Goal: Task Accomplishment & Management: Manage account settings

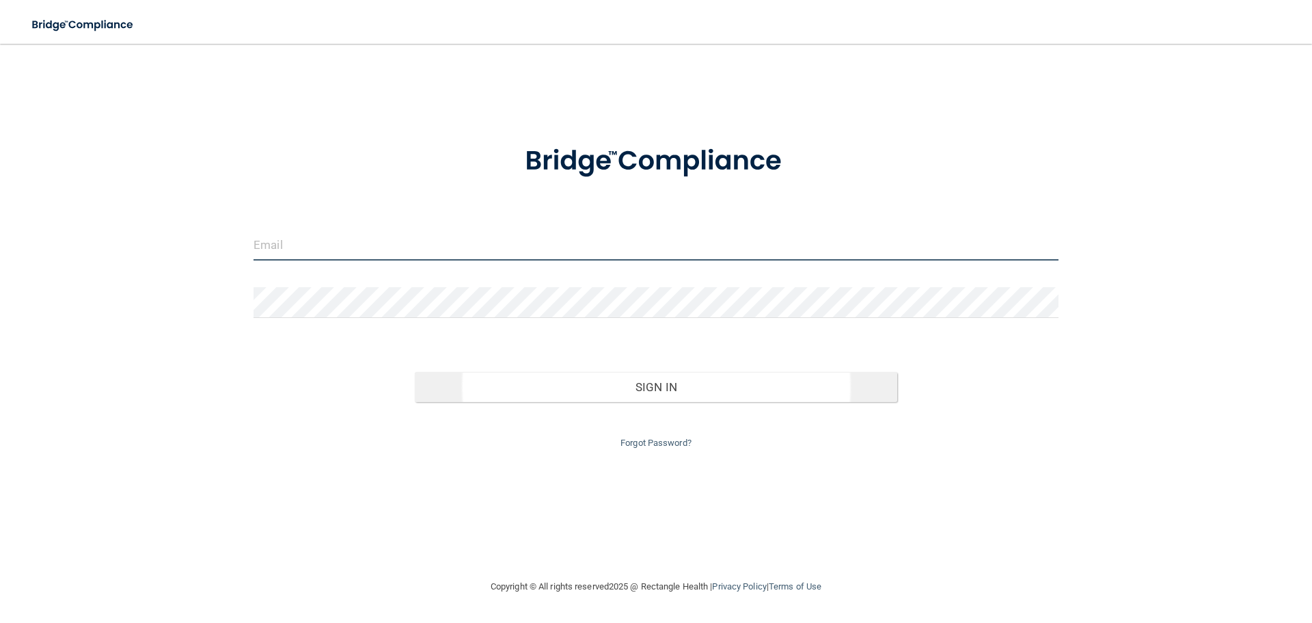
type input "[PERSON_NAME][EMAIL_ADDRESS][PERSON_NAME][DOMAIN_NAME]"
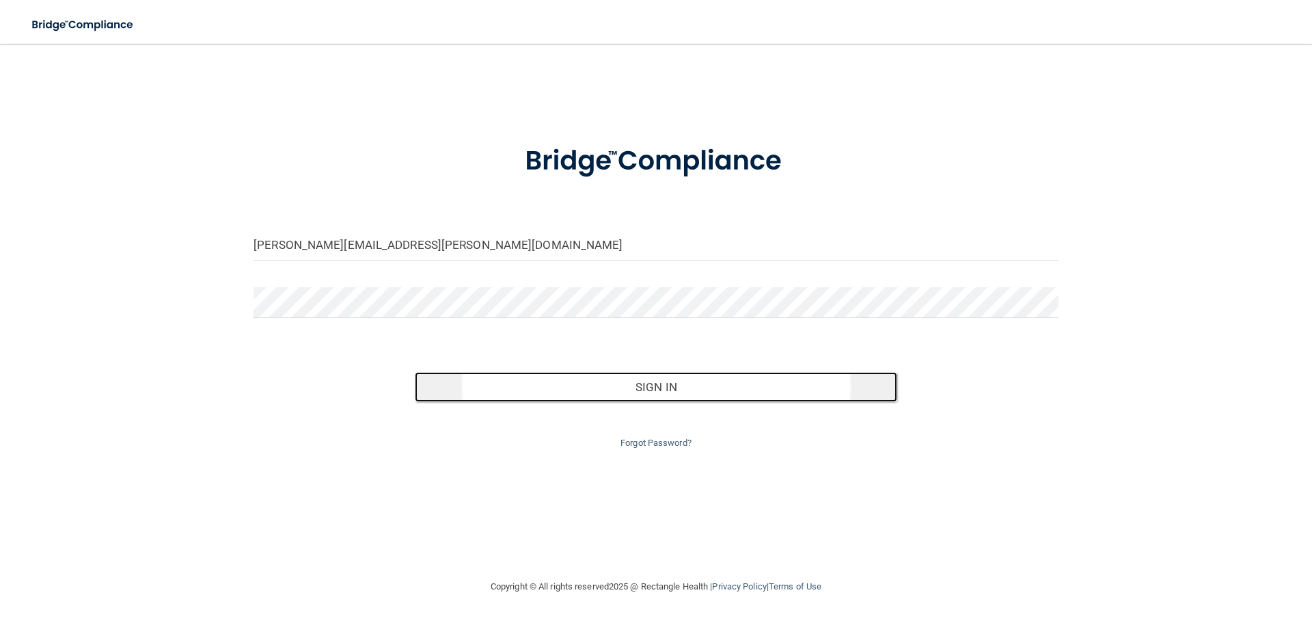
click at [684, 386] on button "Sign In" at bounding box center [656, 387] width 483 height 30
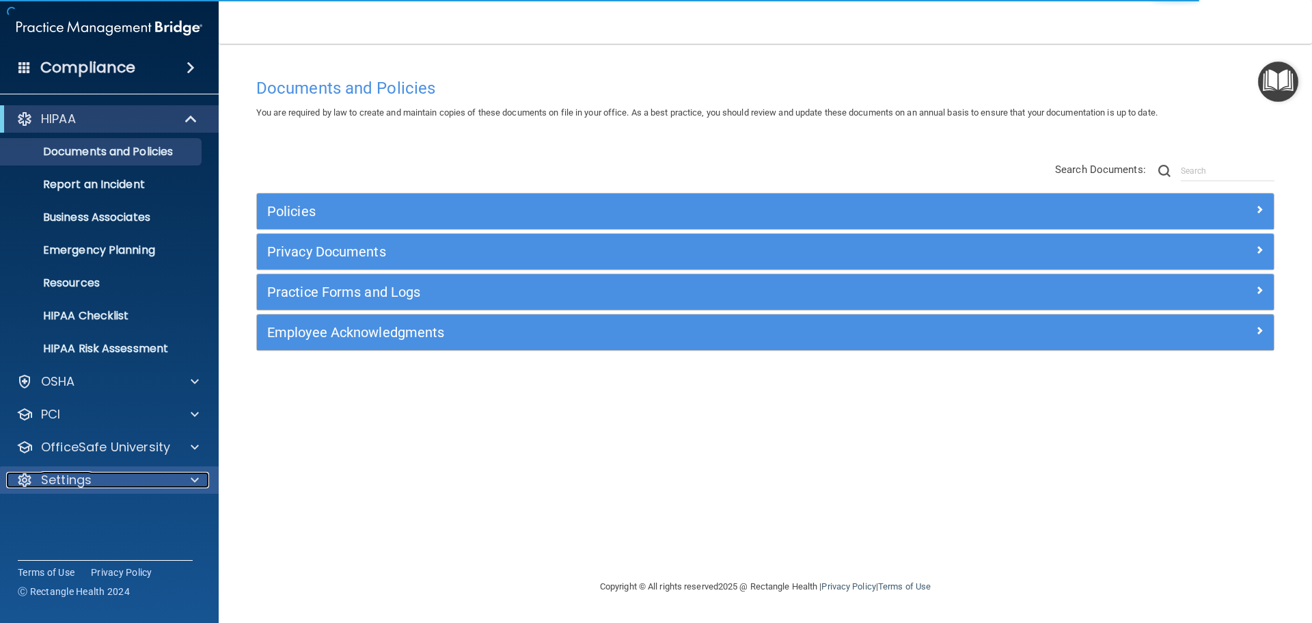
click at [110, 477] on div "Settings" at bounding box center [91, 480] width 170 height 16
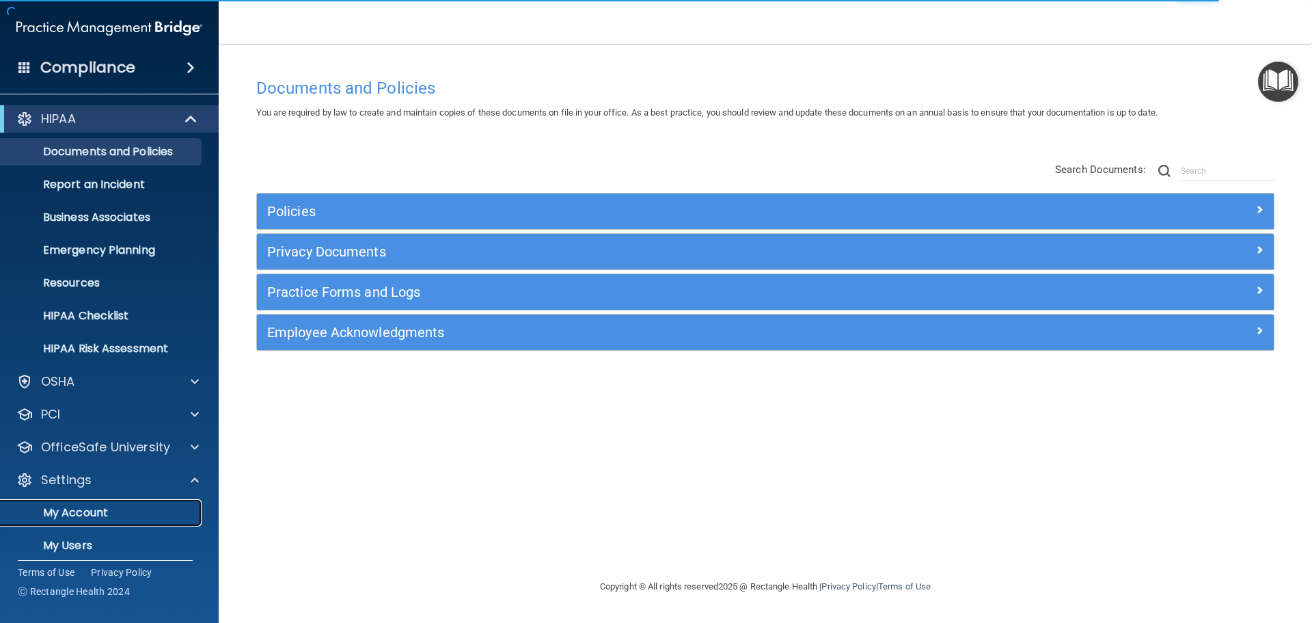
click at [115, 511] on p "My Account" at bounding box center [102, 513] width 187 height 14
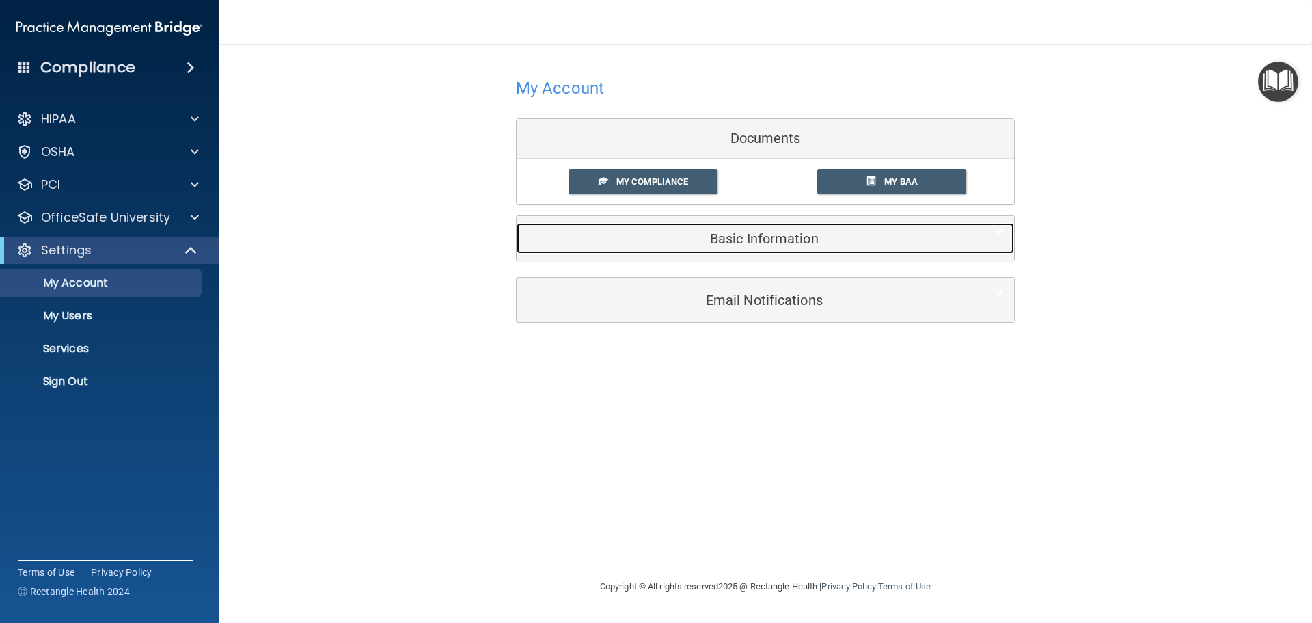
click at [781, 239] on h5 "Basic Information" at bounding box center [744, 238] width 435 height 15
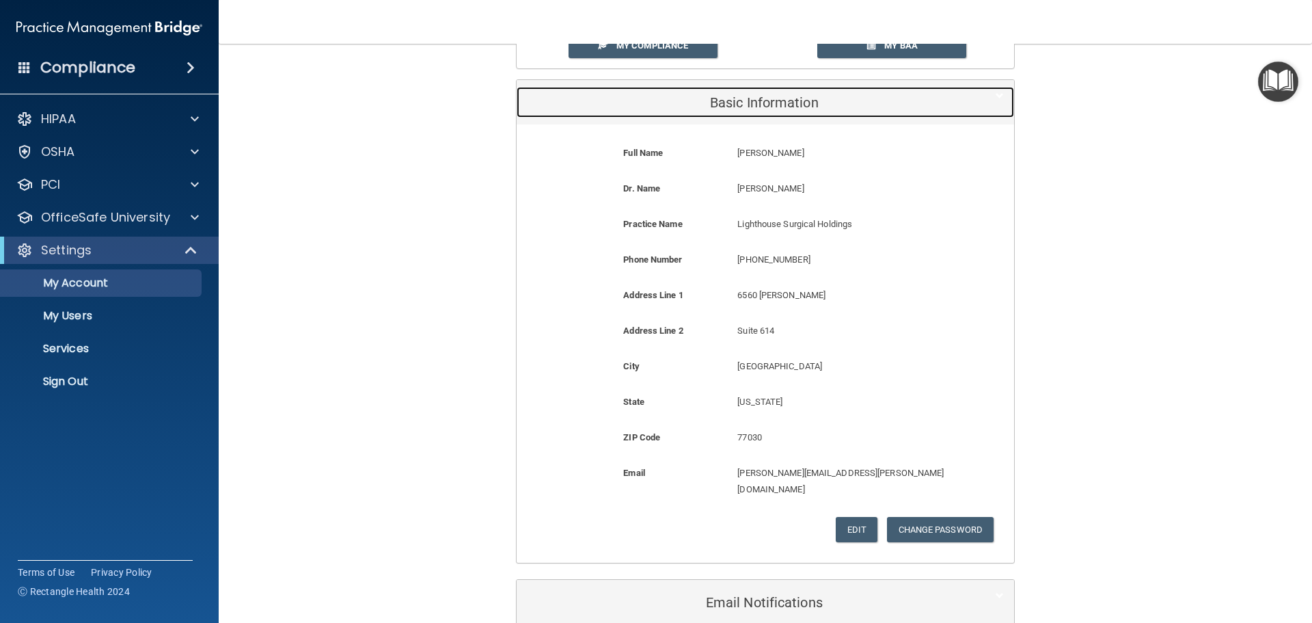
scroll to position [192, 0]
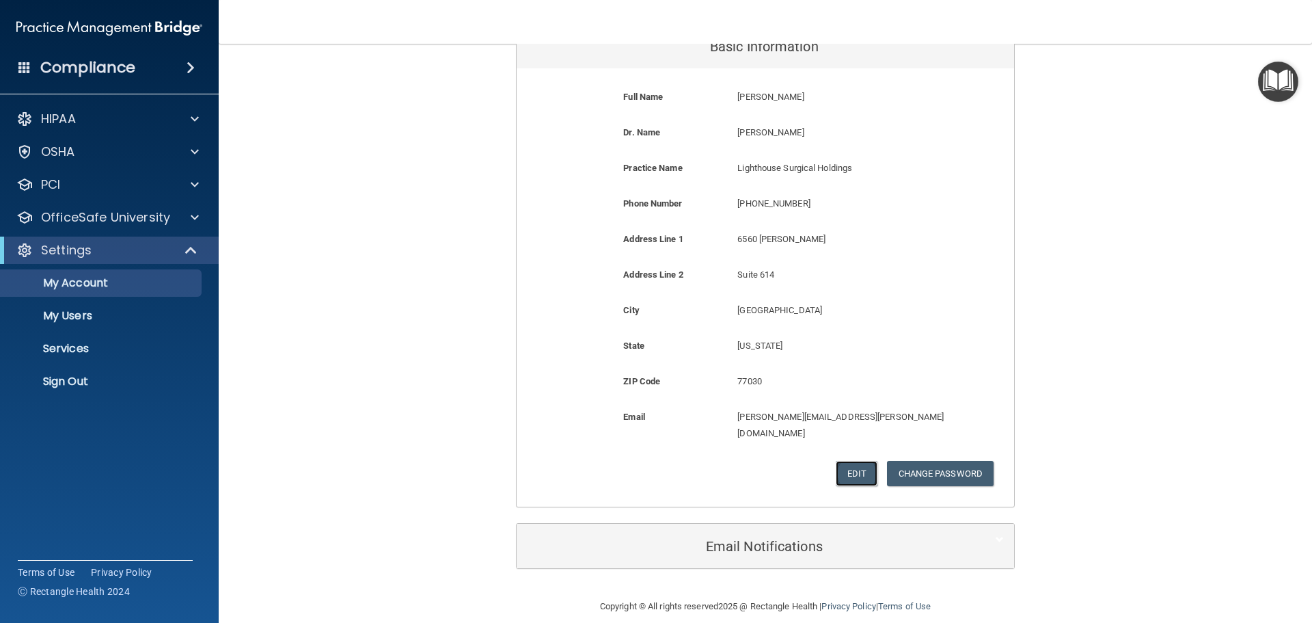
click at [852, 467] on button "Edit" at bounding box center [857, 473] width 42 height 25
select select "43"
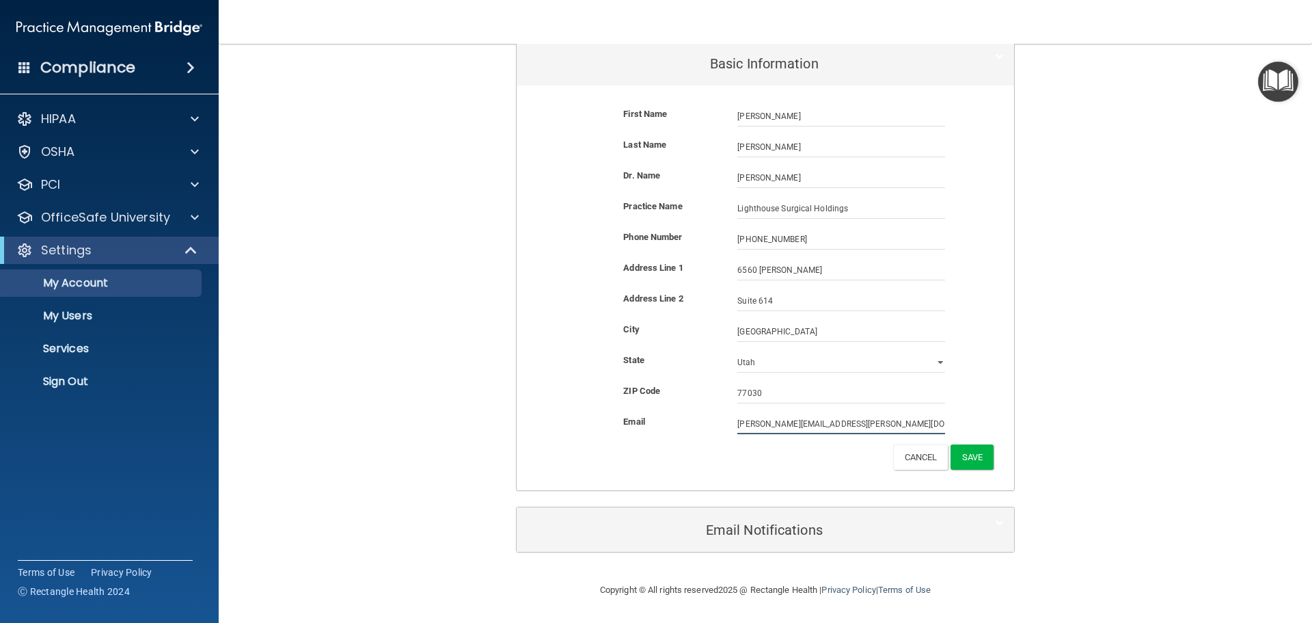
click at [786, 428] on input "[PERSON_NAME][EMAIL_ADDRESS][PERSON_NAME][DOMAIN_NAME]" at bounding box center [842, 424] width 208 height 21
drag, startPoint x: 762, startPoint y: 427, endPoint x: 738, endPoint y: 431, distance: 24.8
click at [738, 431] on input "[PERSON_NAME][EMAIL_ADDRESS][PERSON_NAME][DOMAIN_NAME]" at bounding box center [842, 424] width 208 height 21
drag, startPoint x: 856, startPoint y: 426, endPoint x: 809, endPoint y: 424, distance: 47.2
click at [809, 424] on input "[EMAIL_ADDRESS][DOMAIN_NAME]" at bounding box center [842, 424] width 208 height 21
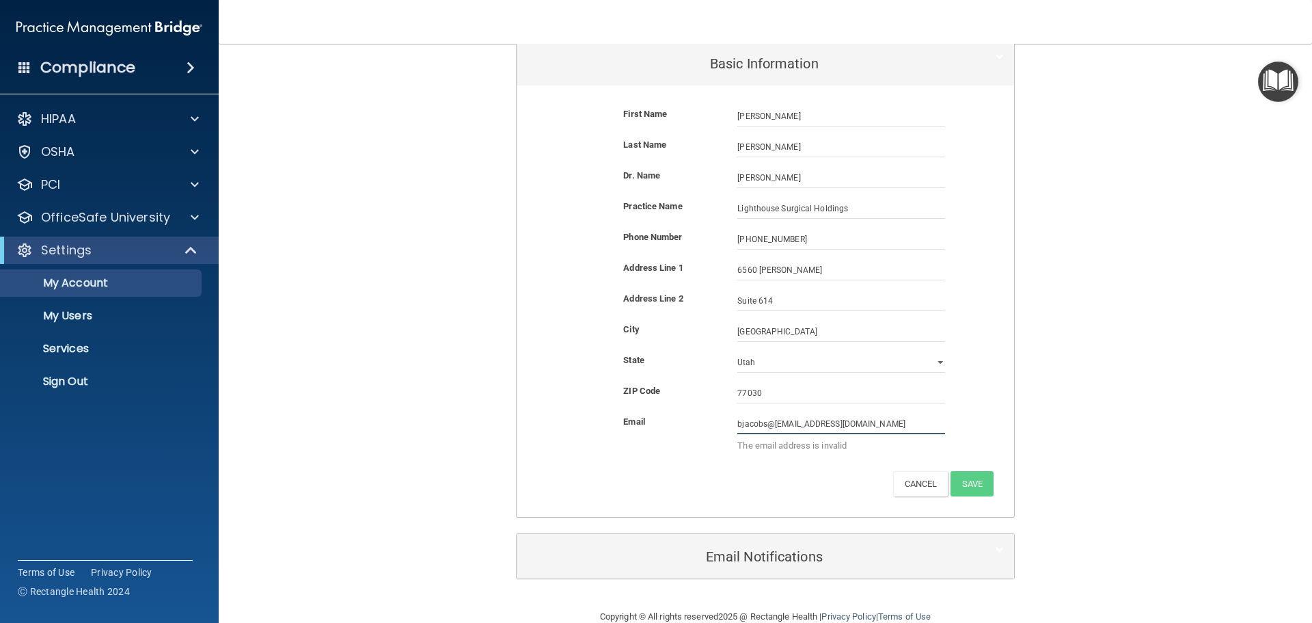
click at [768, 423] on input "bjacobs@[EMAIL_ADDRESS][DOMAIN_NAME]" at bounding box center [842, 424] width 208 height 21
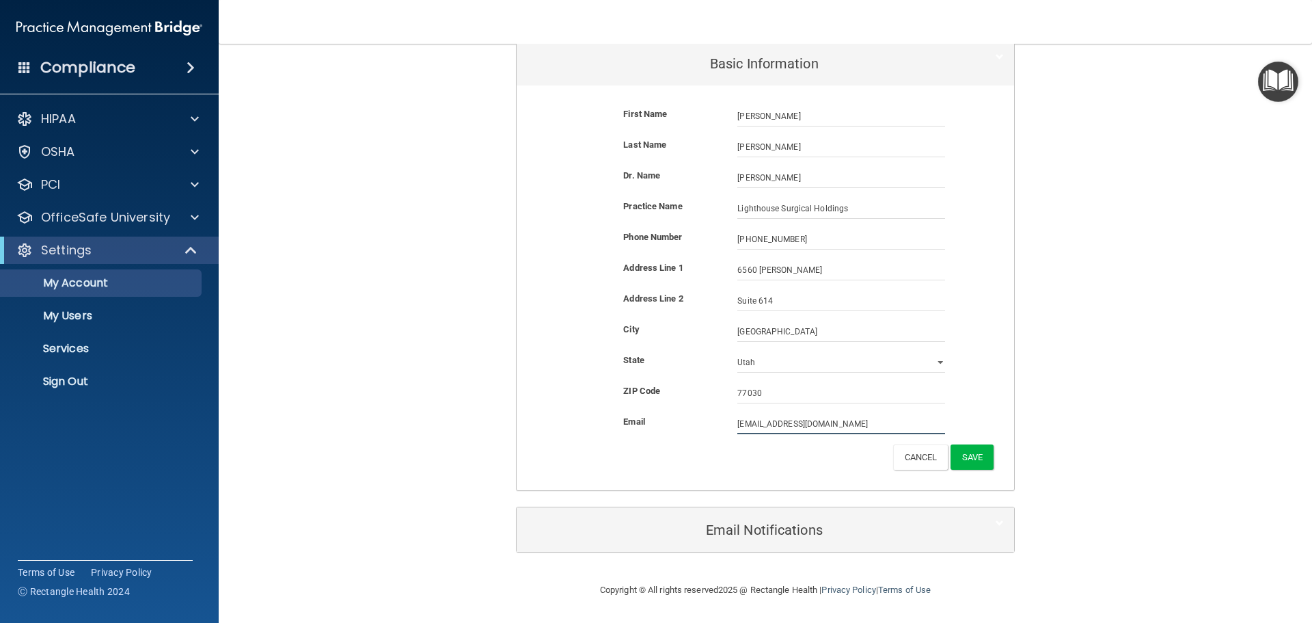
click at [739, 422] on input "[EMAIL_ADDRESS][DOMAIN_NAME]" at bounding box center [842, 424] width 208 height 21
drag, startPoint x: 860, startPoint y: 427, endPoint x: 618, endPoint y: 428, distance: 242.0
click at [619, 431] on div "Email [EMAIL_ADDRESS][DOMAIN_NAME] [DOMAIN_NAME][EMAIL_ADDRESS][DOMAIN_NAME]" at bounding box center [765, 424] width 477 height 21
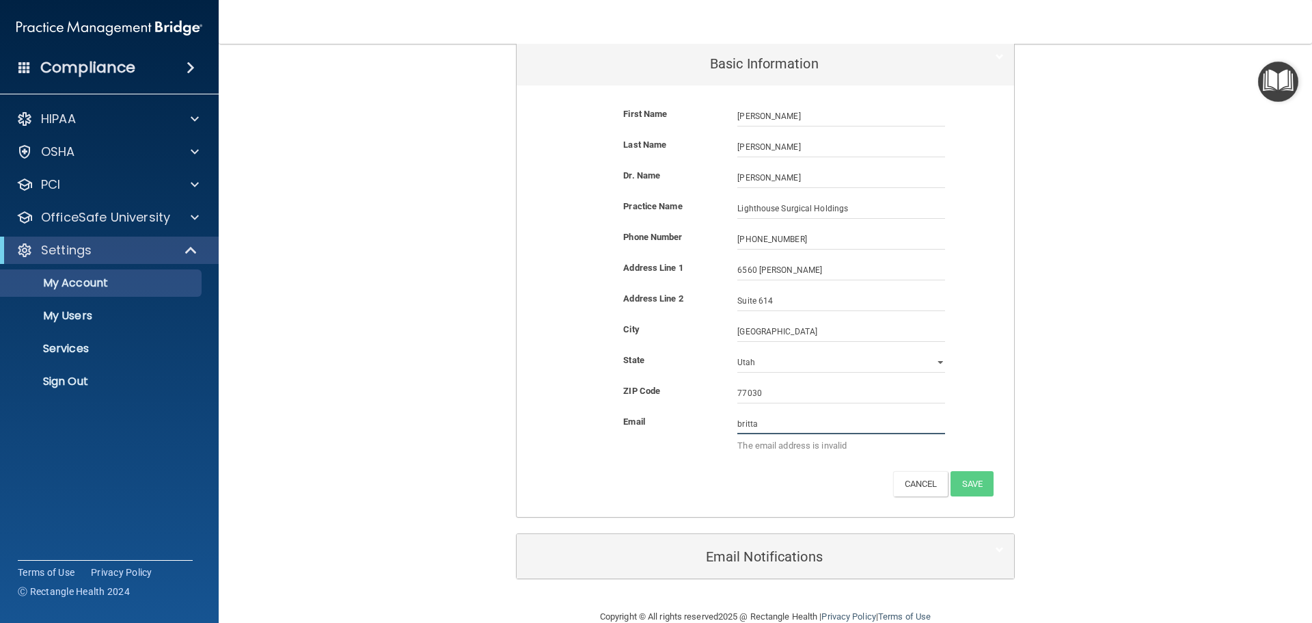
type input "[EMAIL_ADDRESS][DOMAIN_NAME]"
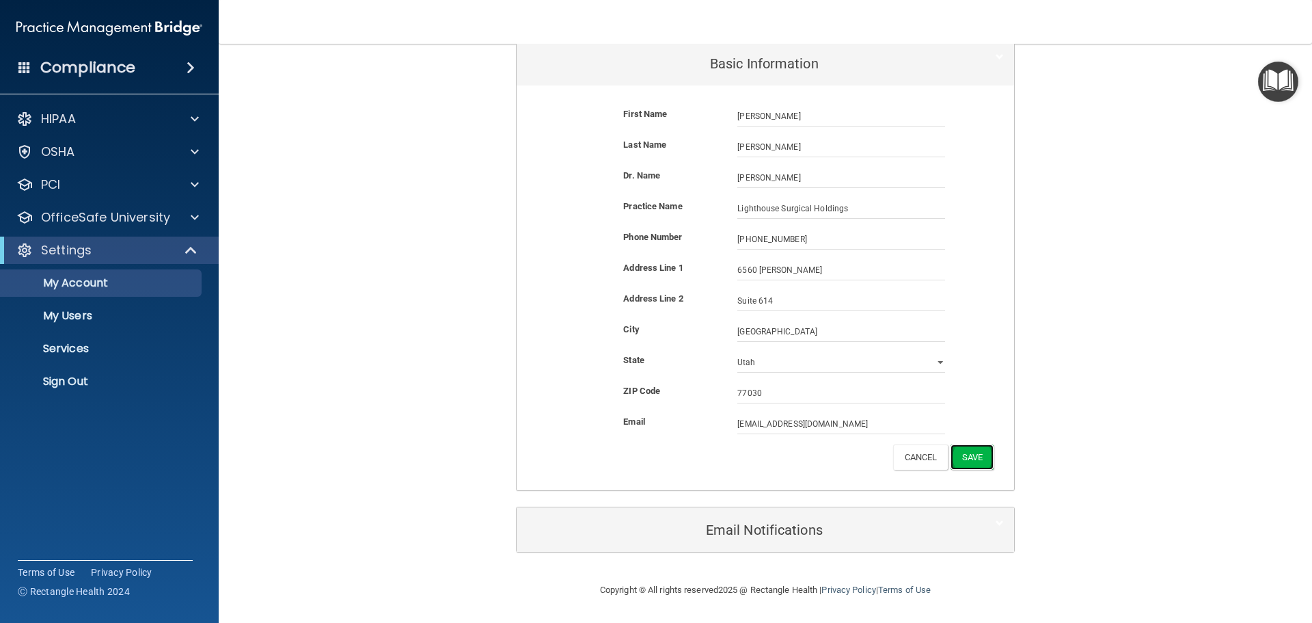
click at [968, 457] on button "Save" at bounding box center [972, 456] width 43 height 25
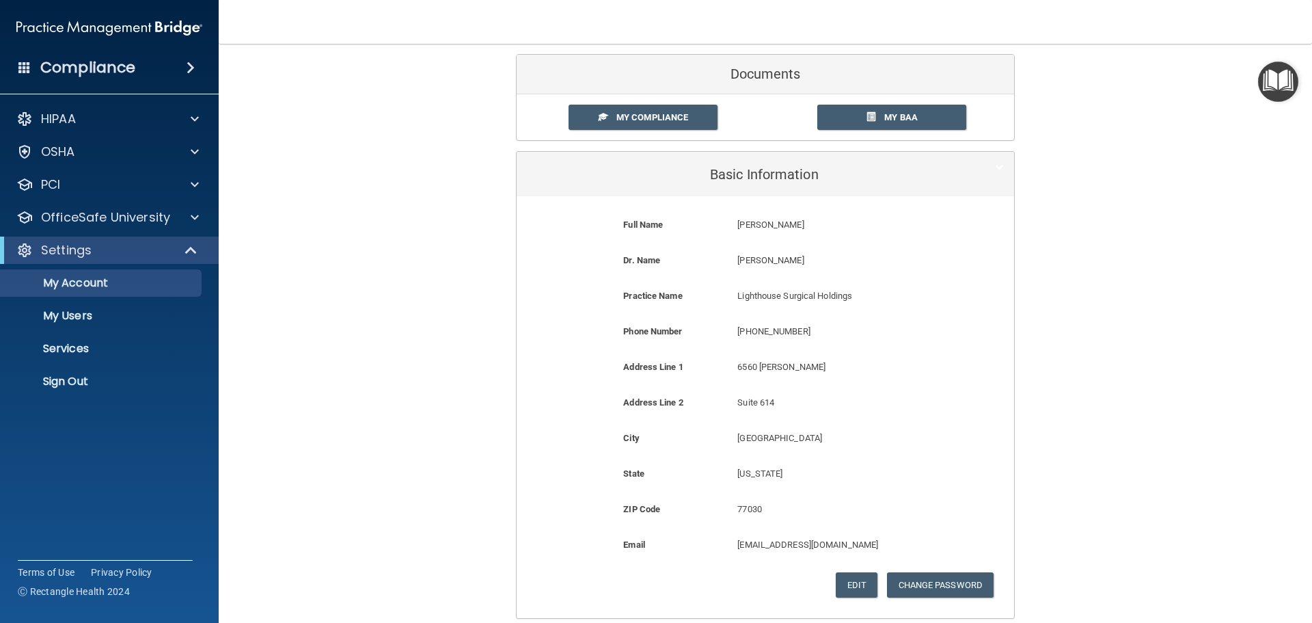
scroll to position [0, 0]
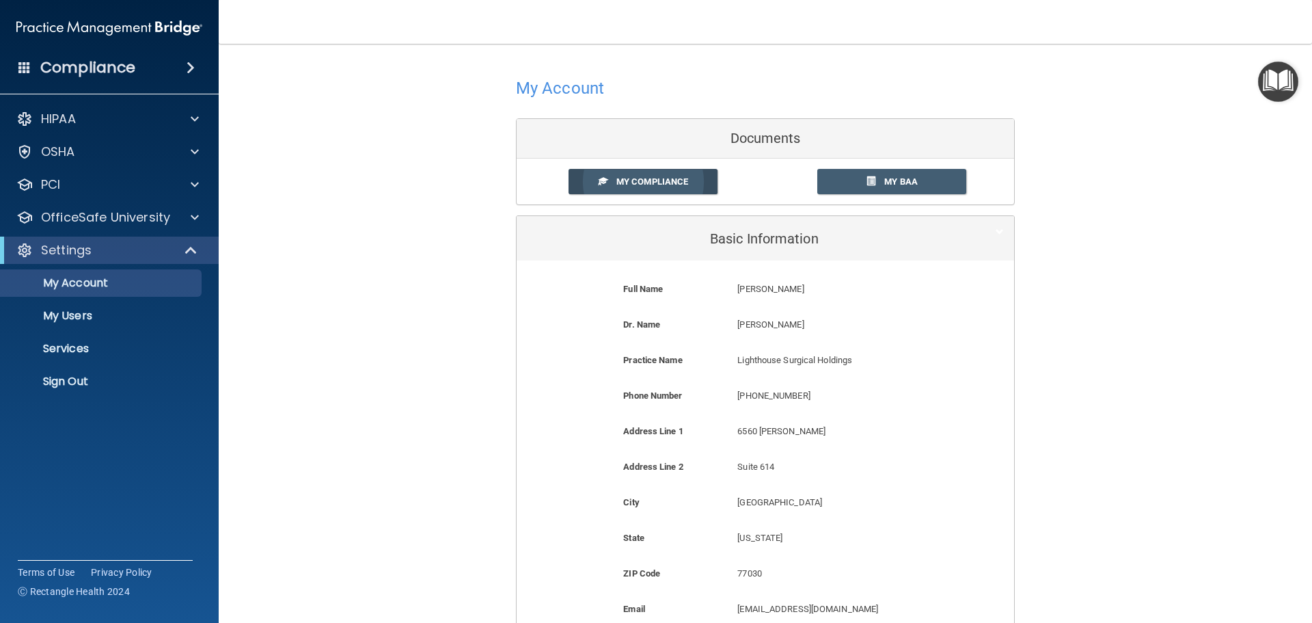
click at [599, 183] on span at bounding box center [603, 180] width 9 height 9
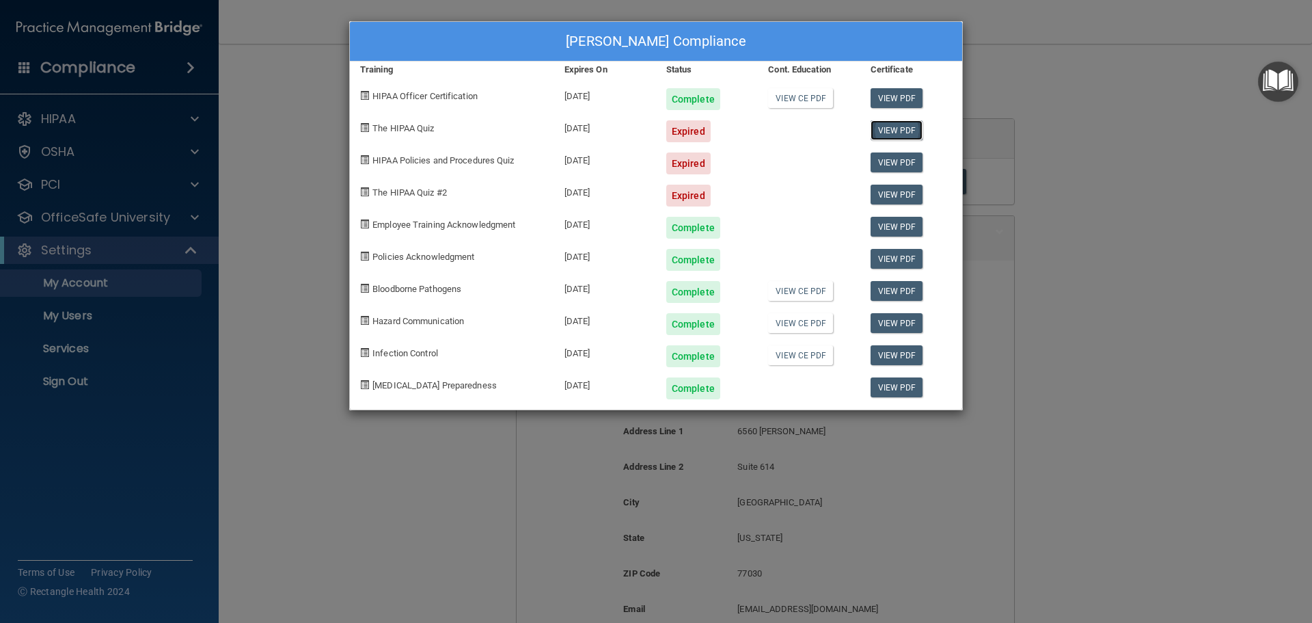
click at [892, 129] on link "View PDF" at bounding box center [897, 130] width 53 height 20
drag, startPoint x: 284, startPoint y: 122, endPoint x: 325, endPoint y: 122, distance: 41.0
click at [285, 122] on div "[PERSON_NAME] Compliance Training Expires On Status Cont. Education Certificate…" at bounding box center [656, 311] width 1312 height 623
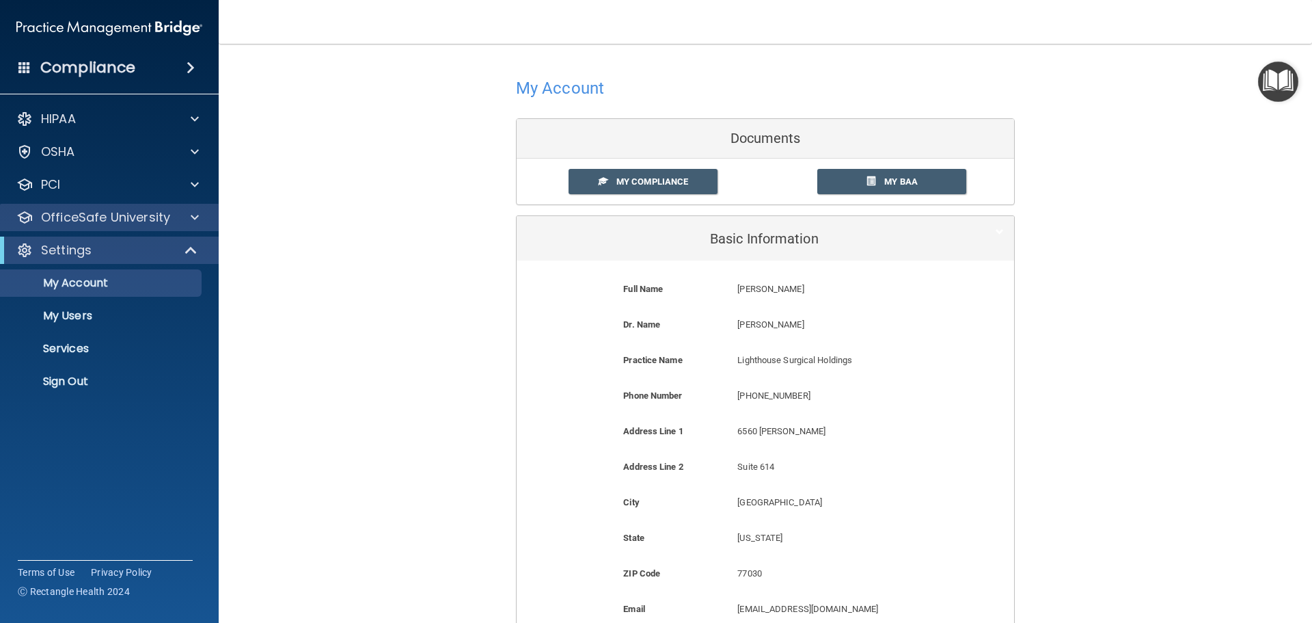
click at [111, 204] on div "OfficeSafe University" at bounding box center [109, 217] width 219 height 27
click at [185, 222] on div at bounding box center [193, 217] width 34 height 16
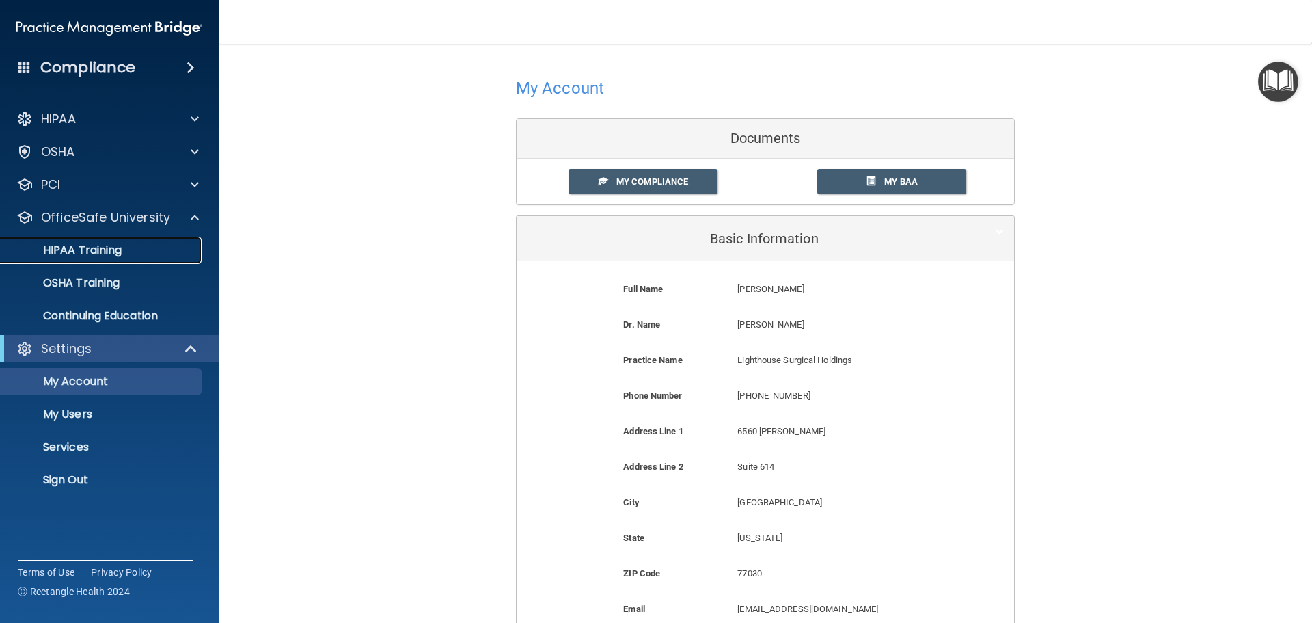
click at [137, 254] on div "HIPAA Training" at bounding box center [102, 250] width 187 height 14
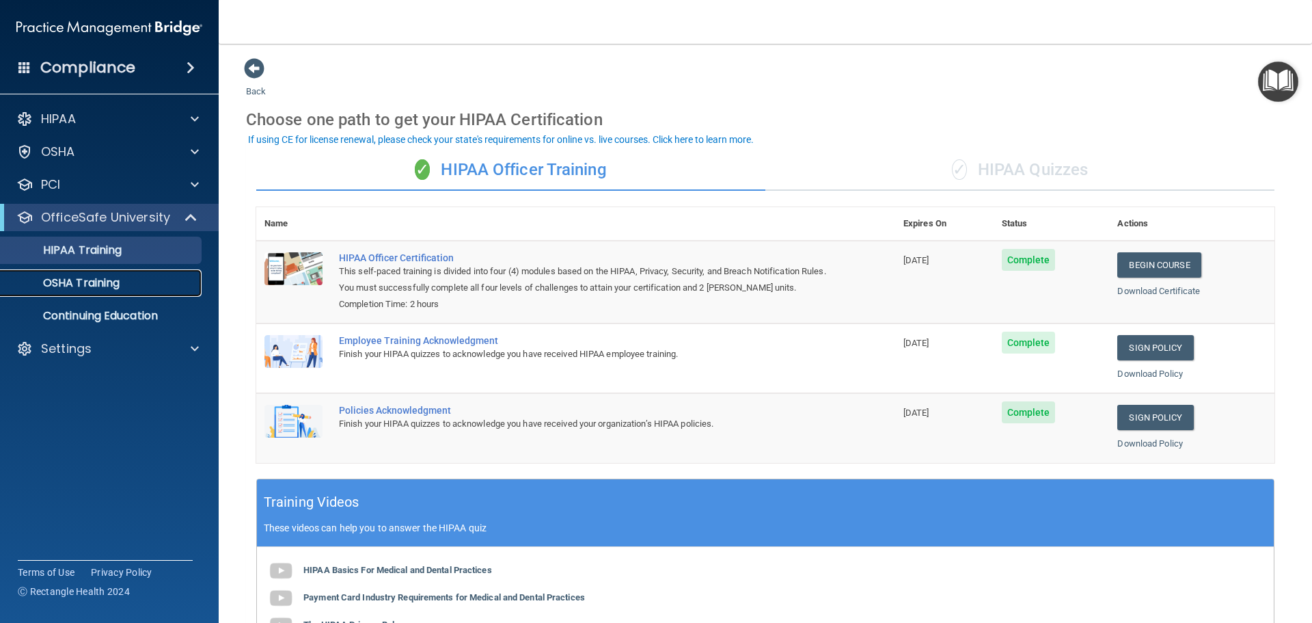
click at [90, 288] on p "OSHA Training" at bounding box center [64, 283] width 111 height 14
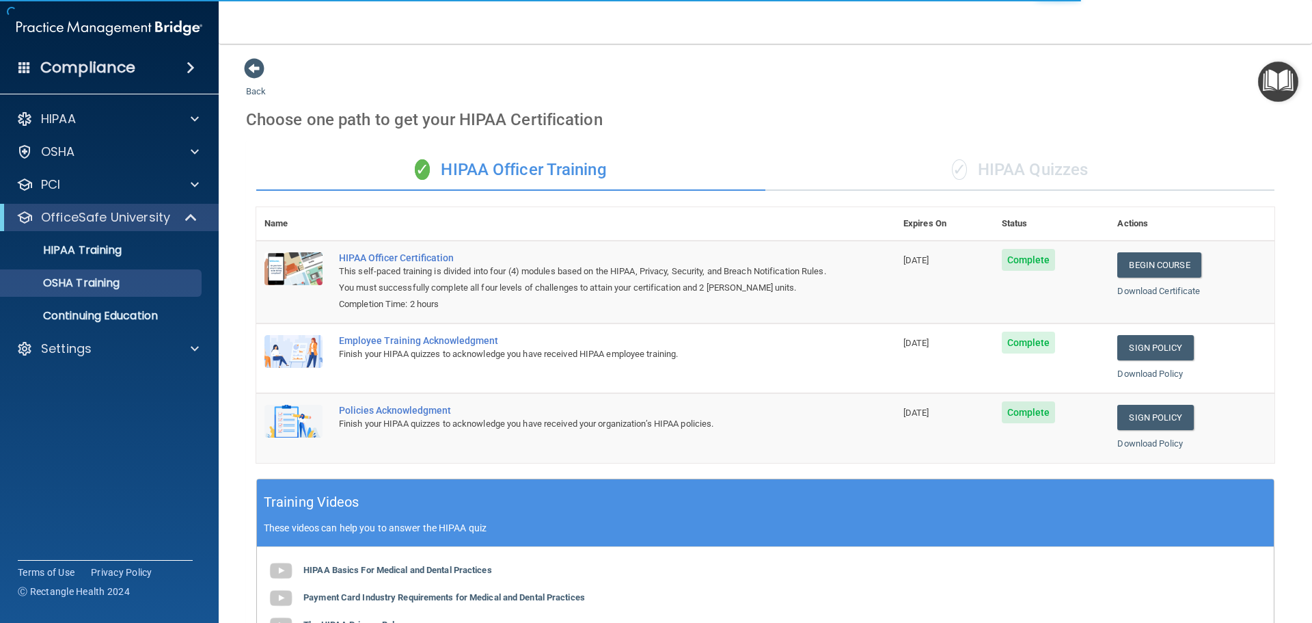
click at [946, 206] on div "✓ HIPAA Officer Training ✓ HIPAA Quizzes Name Expires On Status Actions HIPAA O…" at bounding box center [765, 493] width 1039 height 709
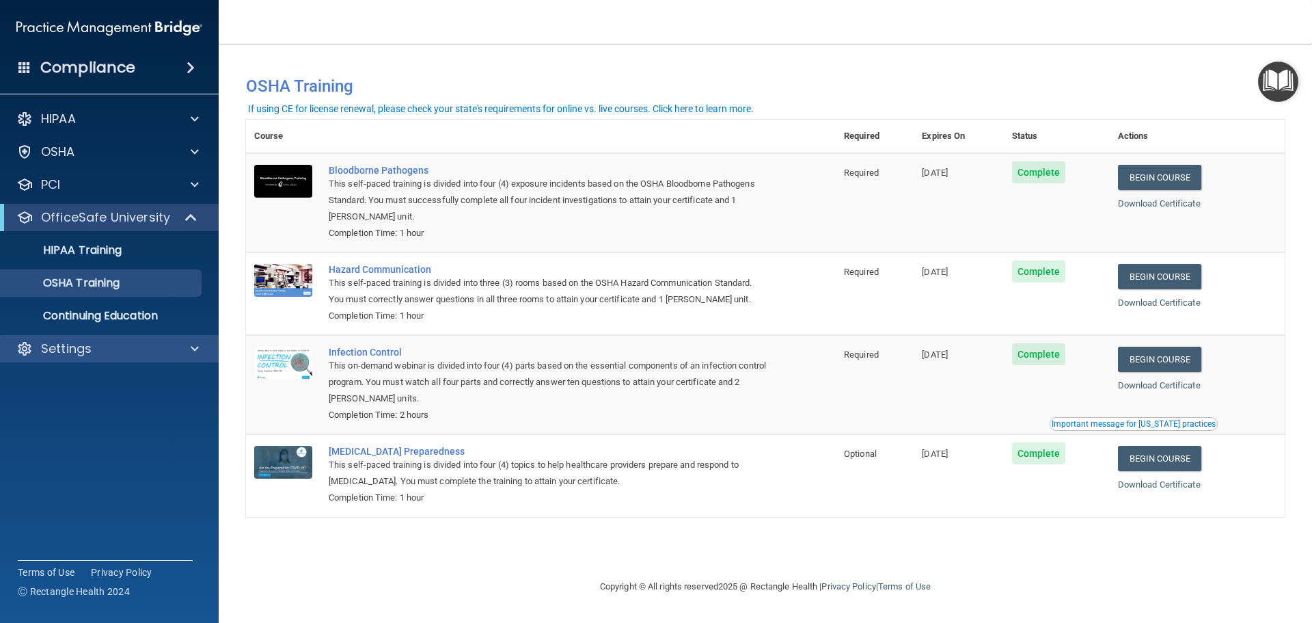
click at [104, 338] on div "Settings" at bounding box center [109, 348] width 219 height 27
click at [103, 355] on div "Settings" at bounding box center [91, 348] width 170 height 16
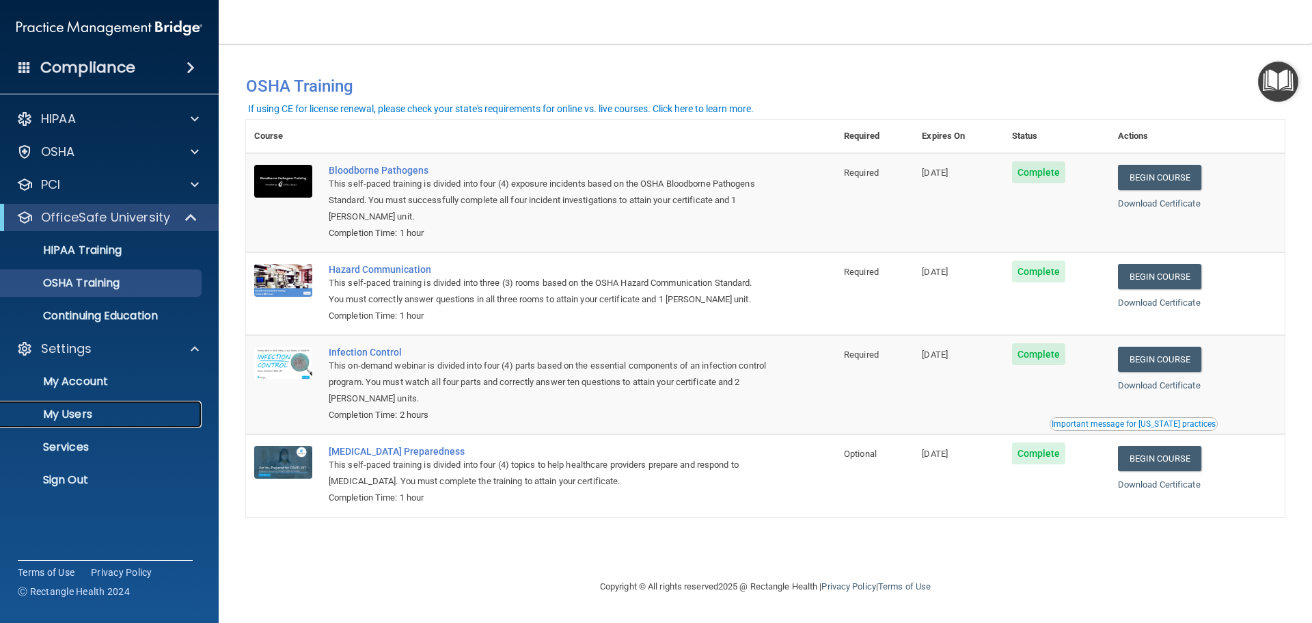
click at [86, 417] on p "My Users" at bounding box center [102, 414] width 187 height 14
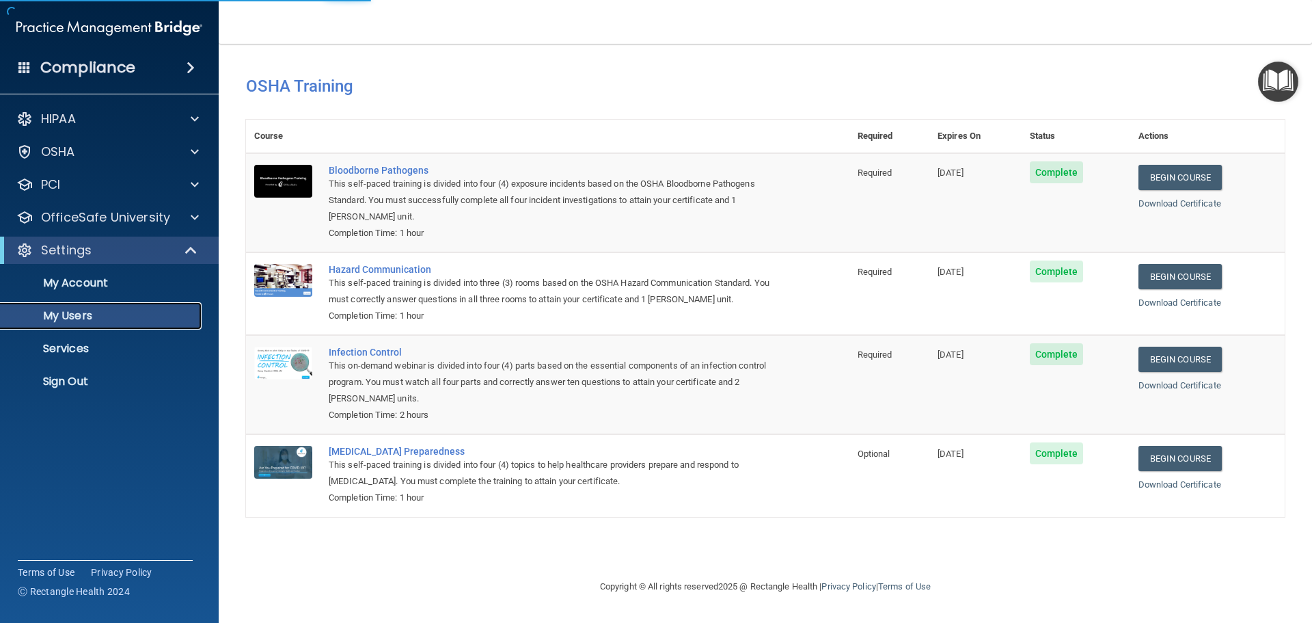
select select "20"
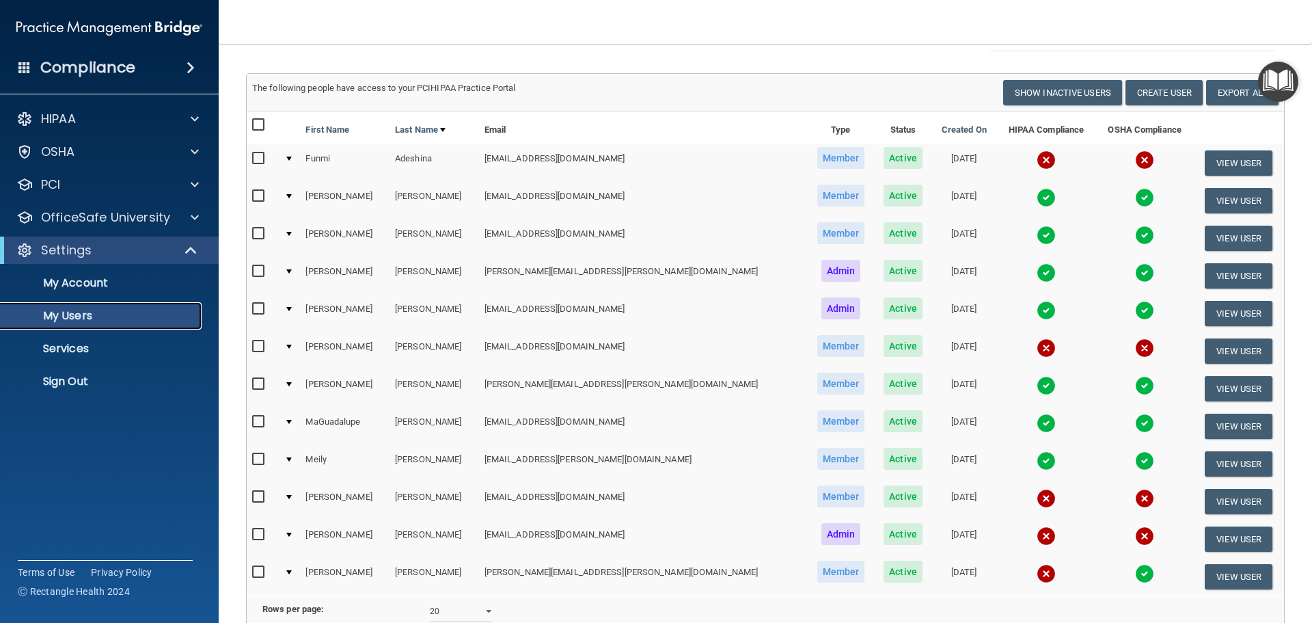
scroll to position [68, 0]
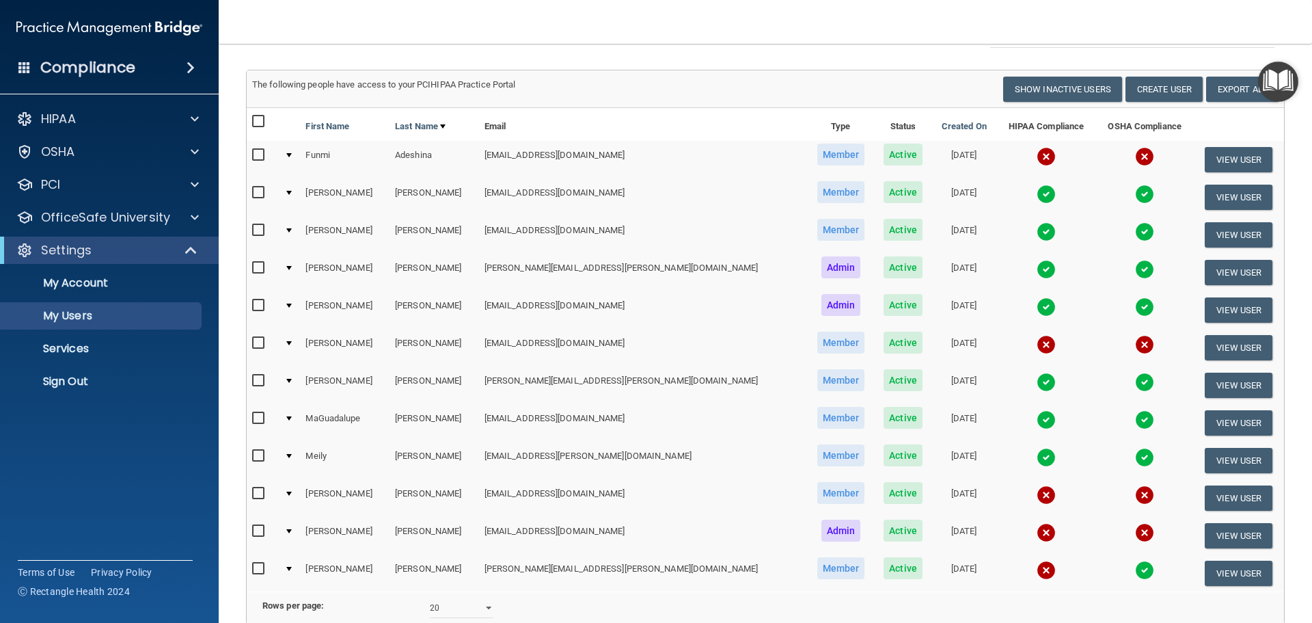
click at [260, 346] on input "checkbox" at bounding box center [260, 343] width 16 height 11
checkbox input "true"
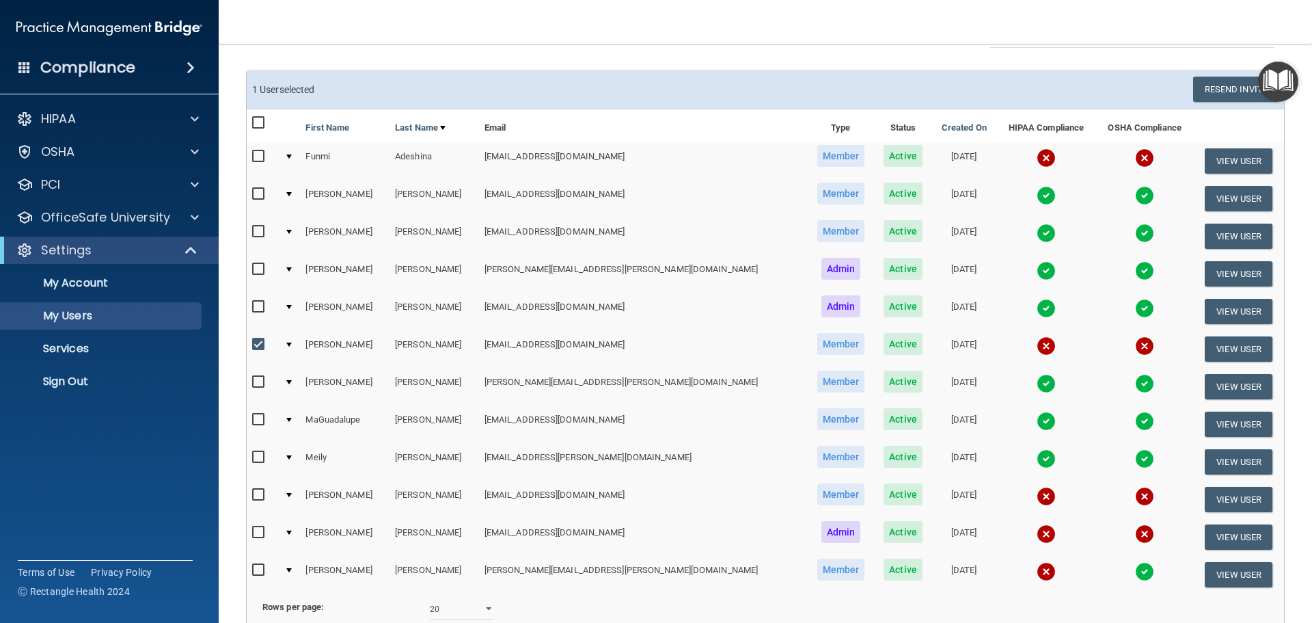
click at [258, 155] on input "checkbox" at bounding box center [260, 156] width 16 height 11
checkbox input "true"
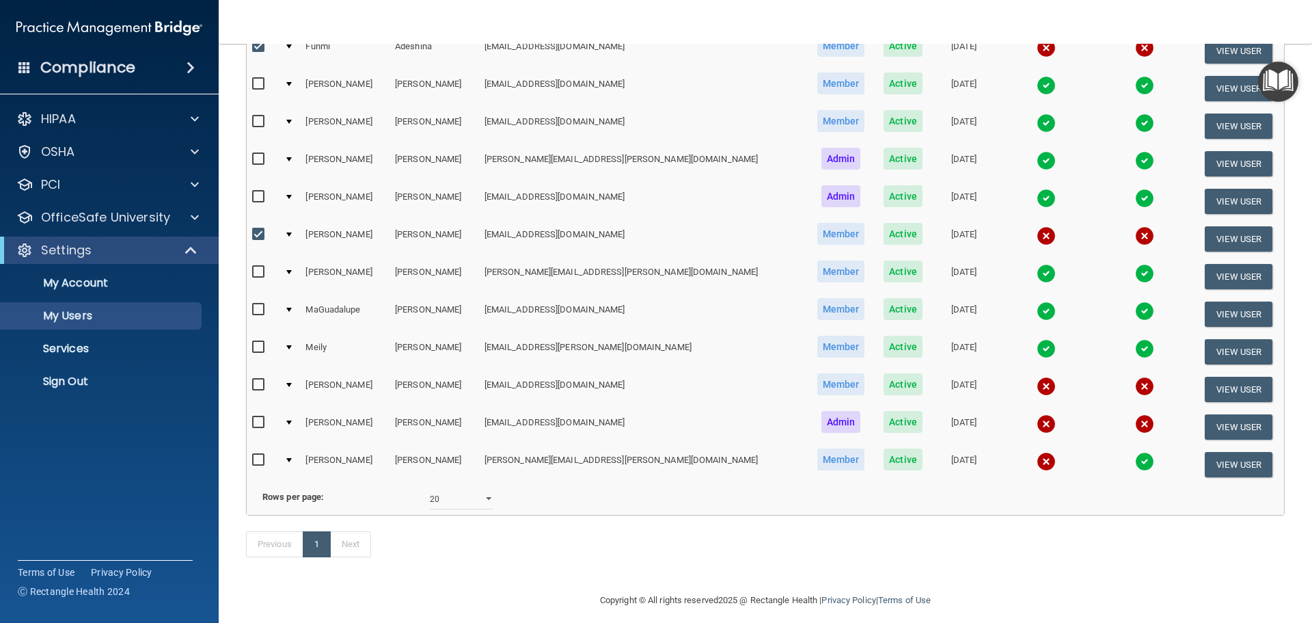
scroll to position [209, 0]
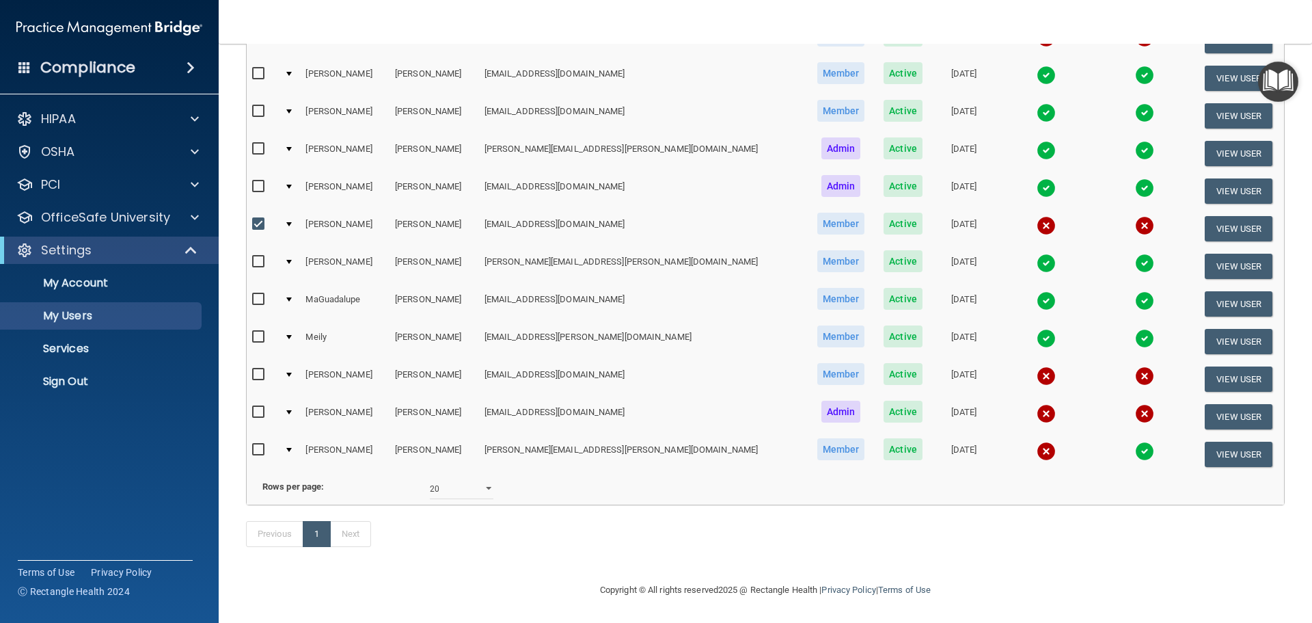
click at [250, 360] on td at bounding box center [263, 379] width 32 height 38
click at [258, 444] on input "checkbox" at bounding box center [260, 449] width 16 height 11
checkbox input "true"
click at [254, 407] on input "checkbox" at bounding box center [260, 412] width 16 height 11
checkbox input "true"
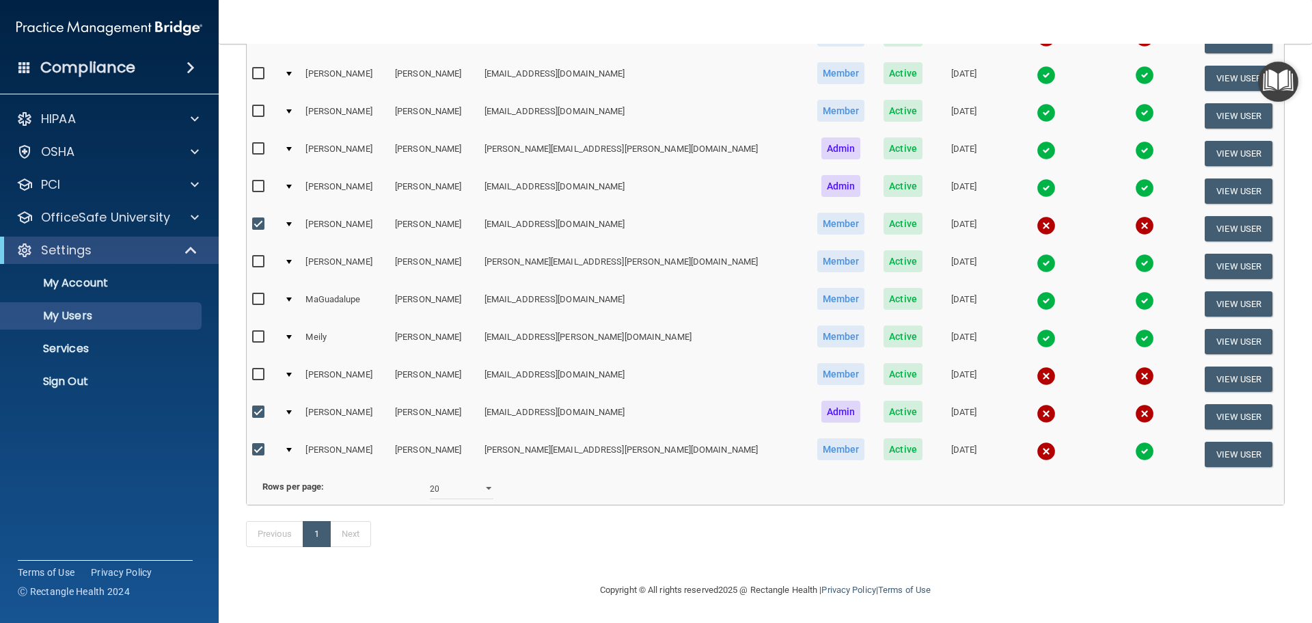
click at [256, 369] on input "checkbox" at bounding box center [260, 374] width 16 height 11
checkbox input "true"
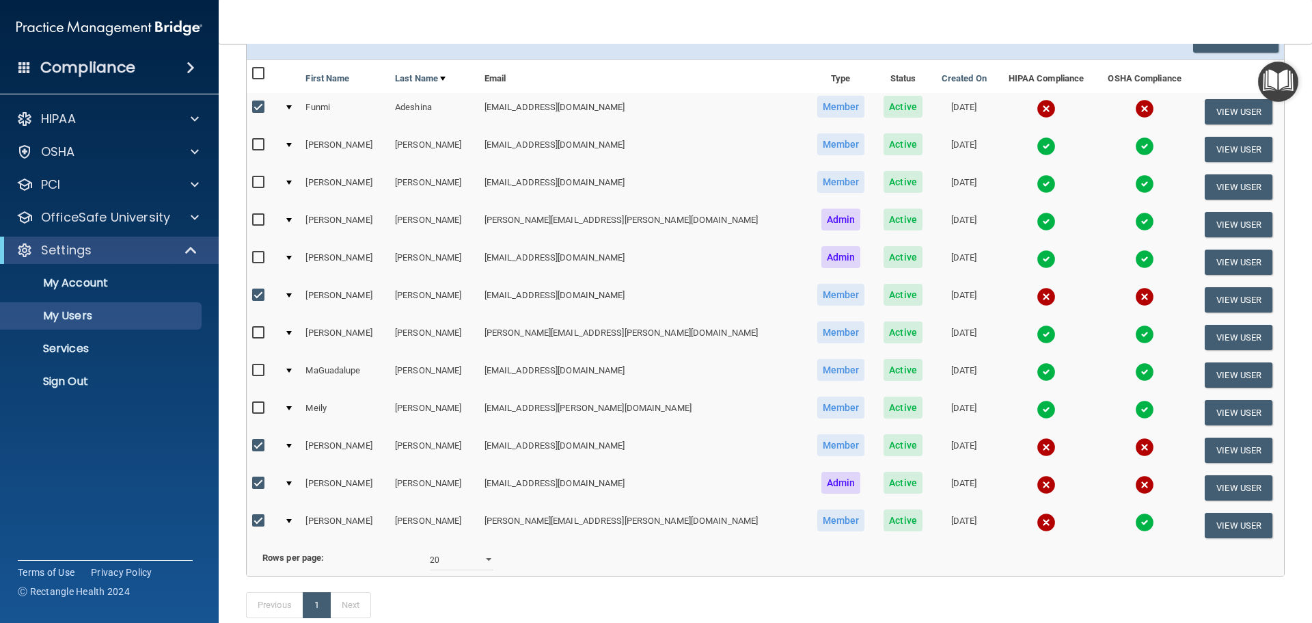
scroll to position [0, 0]
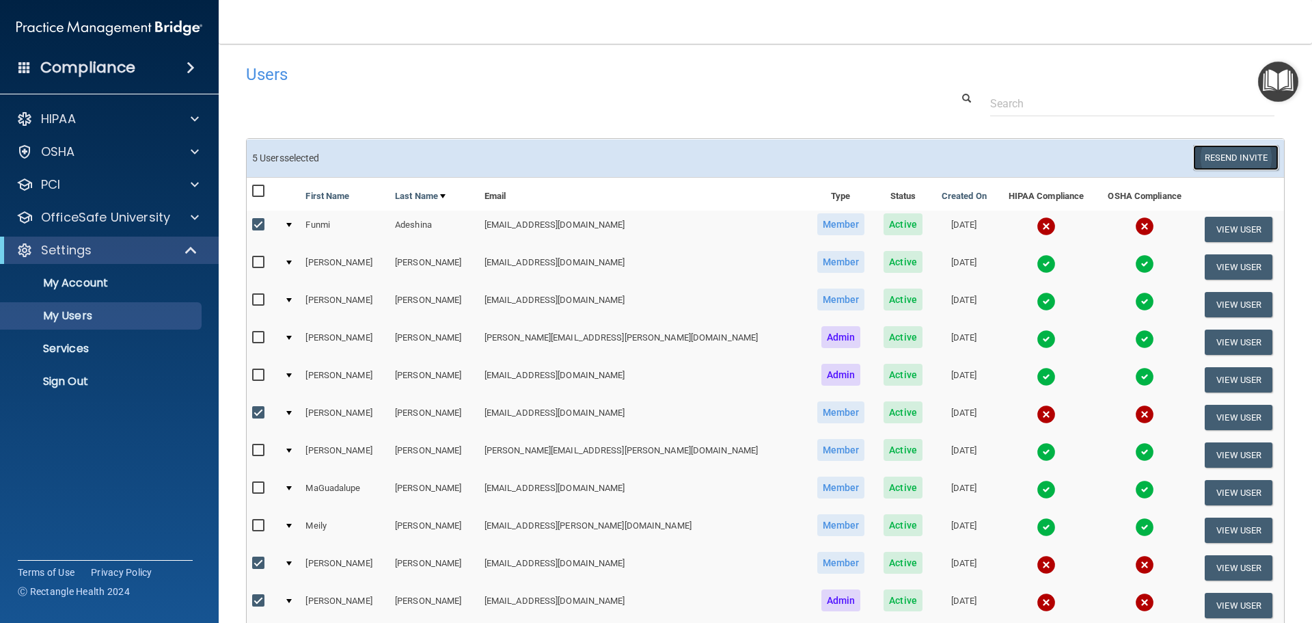
click at [1213, 159] on button "Resend Invite" at bounding box center [1235, 157] width 85 height 25
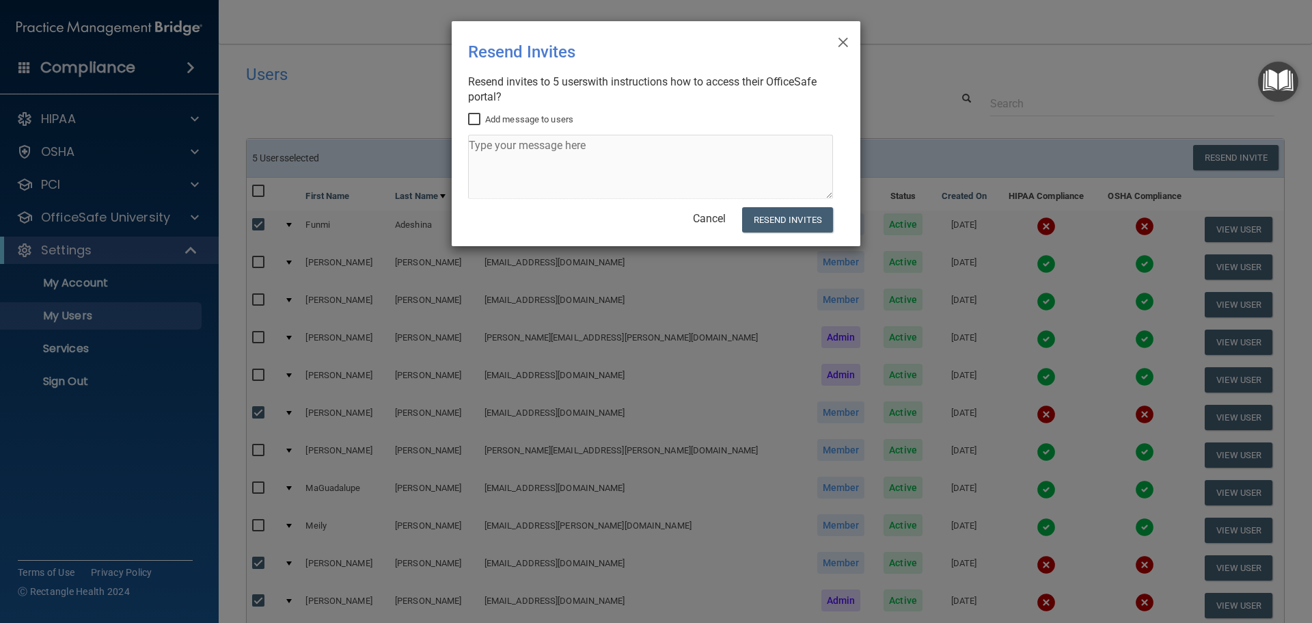
click at [470, 120] on input "Add message to users" at bounding box center [476, 119] width 16 height 11
checkbox input "true"
click at [532, 167] on textarea at bounding box center [650, 167] width 365 height 64
drag, startPoint x: 573, startPoint y: 191, endPoint x: 565, endPoint y: 162, distance: 29.9
click at [573, 190] on textarea at bounding box center [650, 167] width 365 height 64
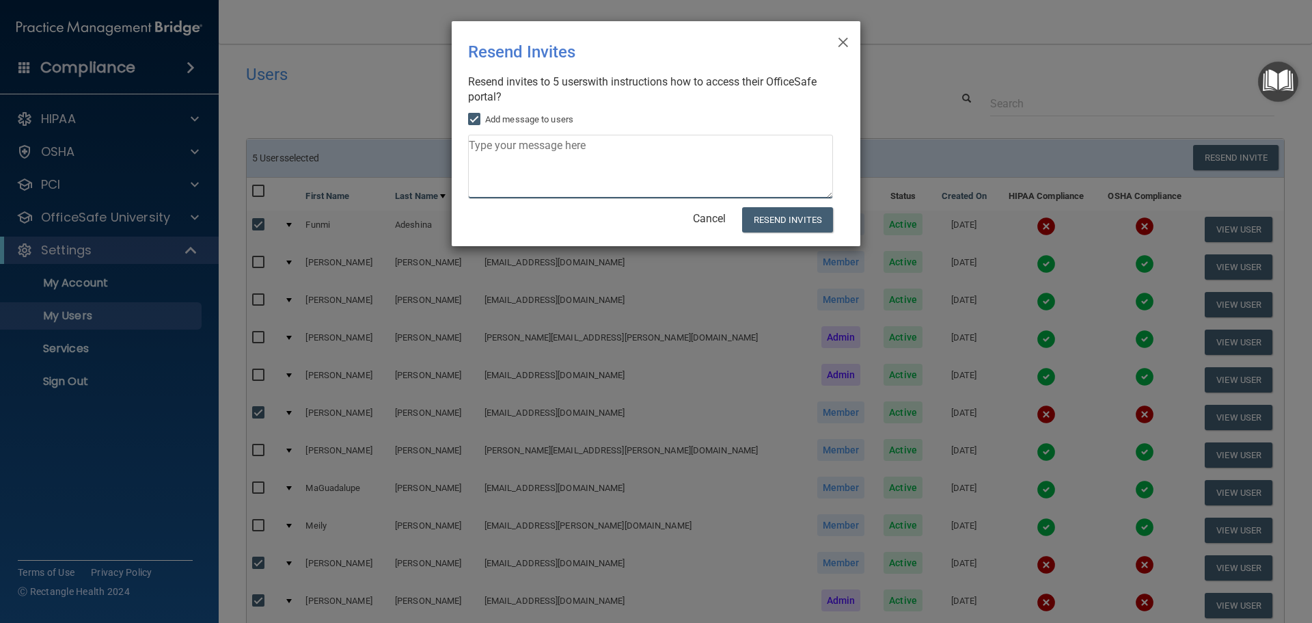
click at [565, 165] on textarea at bounding box center [650, 167] width 365 height 64
type textarea "Hello, Please complete the assigned courses to stay in compliance. If you have …"
drag, startPoint x: 656, startPoint y: 42, endPoint x: 658, endPoint y: 66, distance: 24.8
click at [658, 66] on div "Resend Invites" at bounding box center [628, 52] width 320 height 40
click at [801, 41] on div "× Close Resend Invites There was an error while sending the invitations ... Res…" at bounding box center [656, 133] width 409 height 225
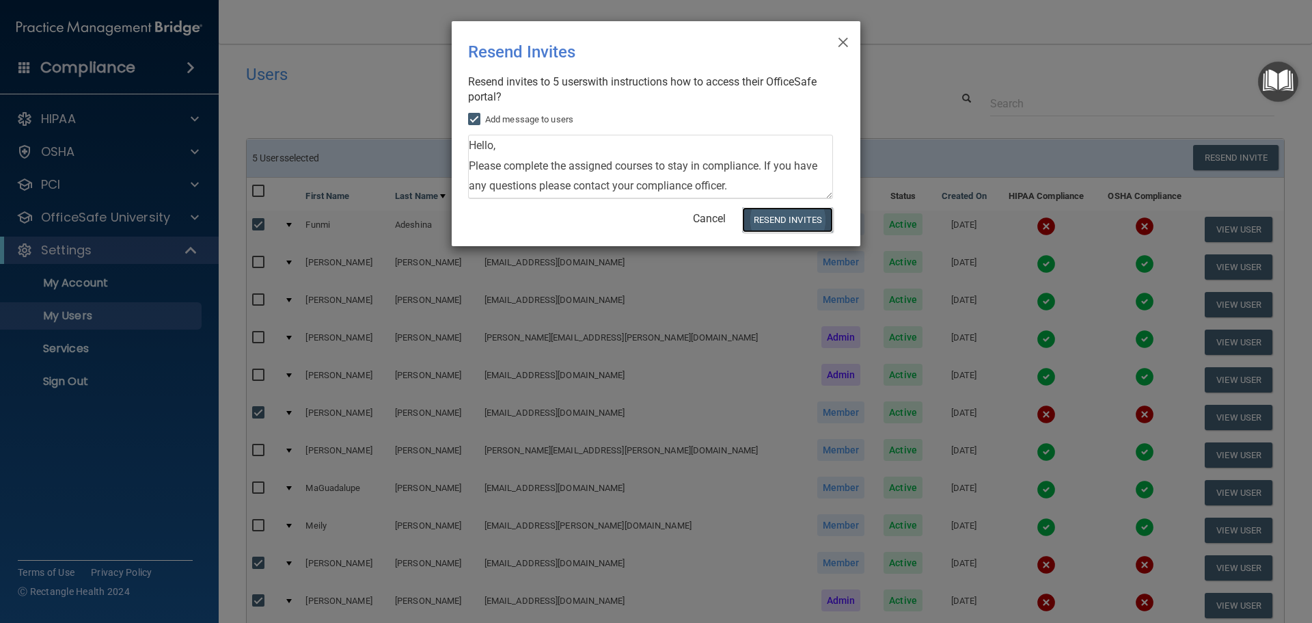
click at [798, 230] on button "Resend Invites" at bounding box center [787, 219] width 91 height 25
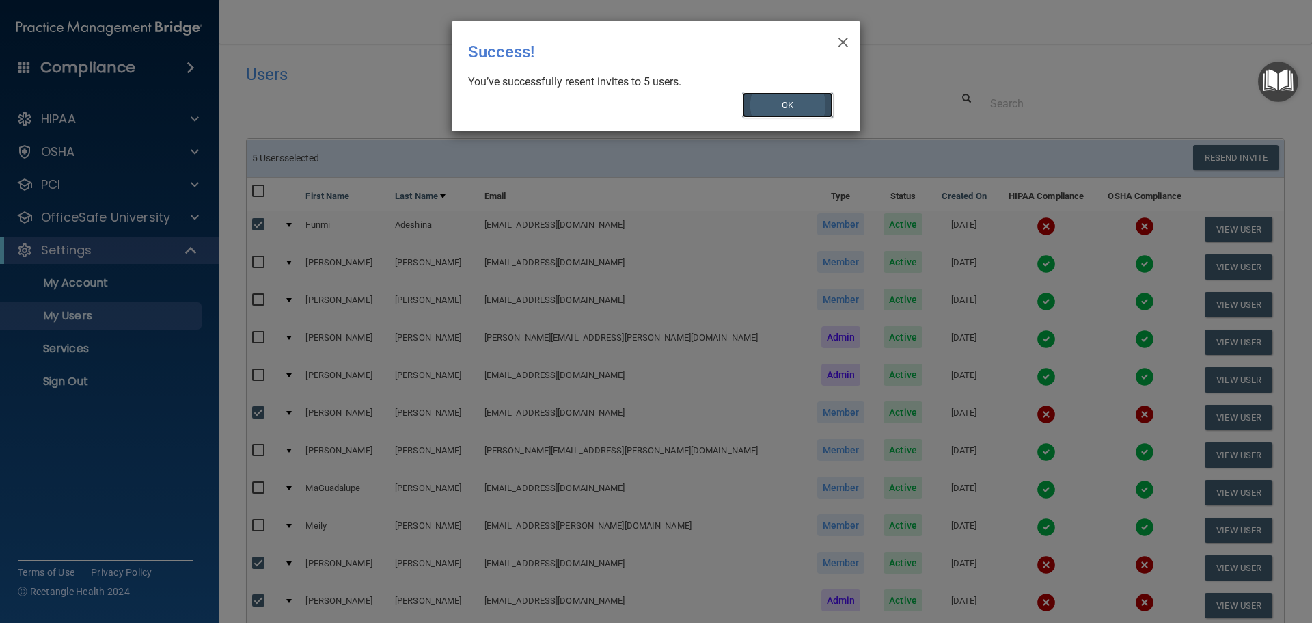
click at [772, 100] on button "OK" at bounding box center [788, 104] width 92 height 25
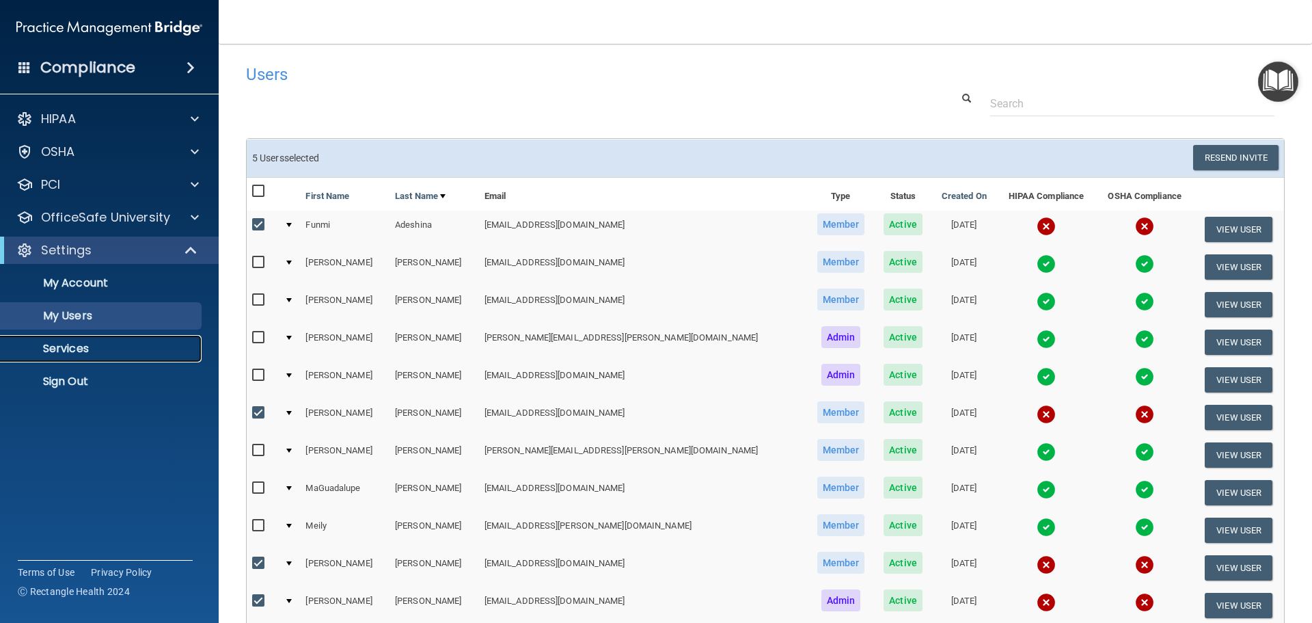
click at [99, 344] on p "Services" at bounding box center [102, 349] width 187 height 14
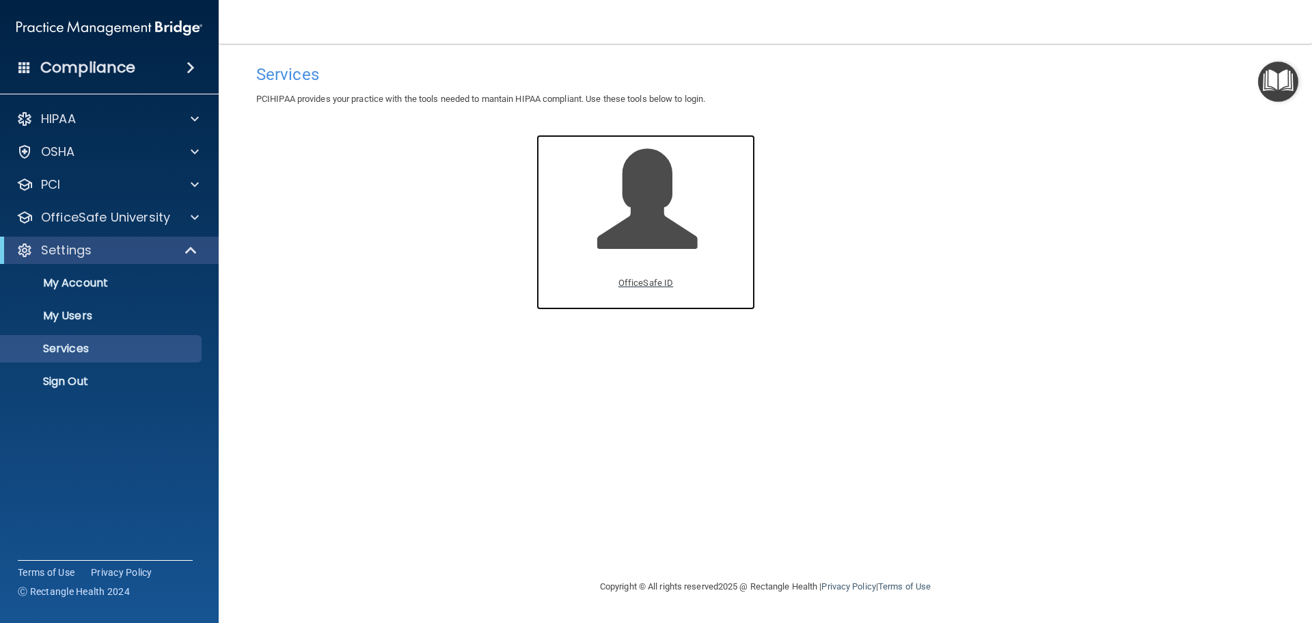
click at [640, 288] on p "OfficeSafe ID" at bounding box center [646, 283] width 55 height 16
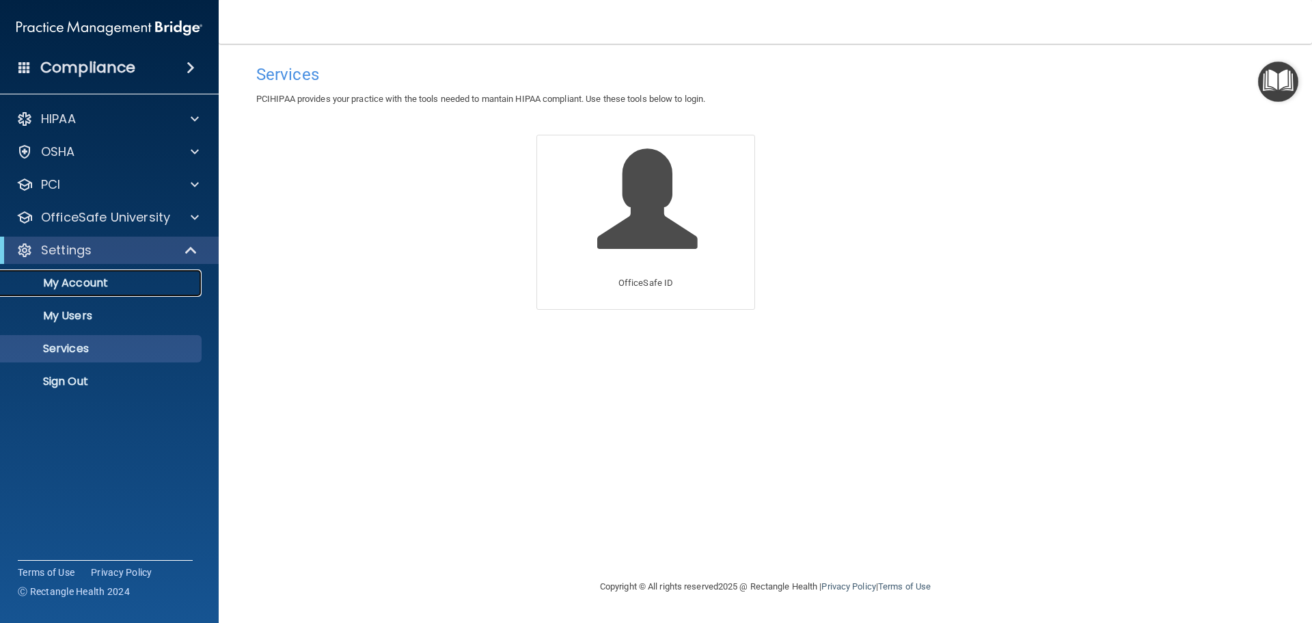
click at [92, 291] on link "My Account" at bounding box center [93, 282] width 215 height 27
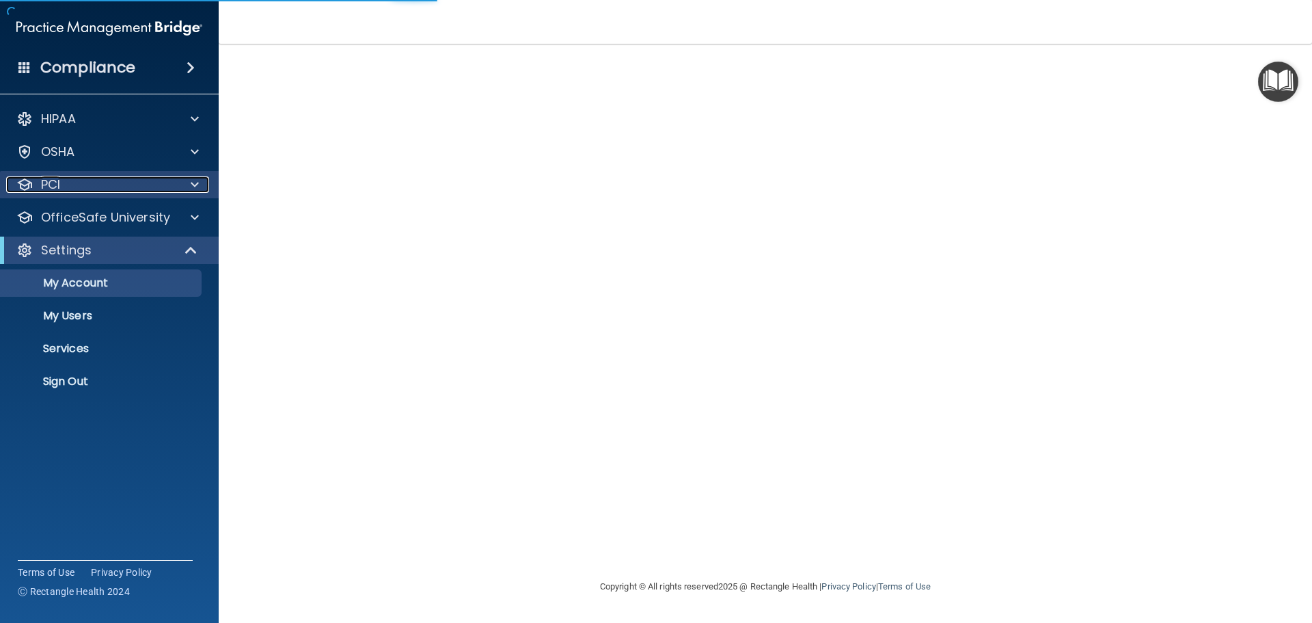
click at [113, 189] on div "PCI" at bounding box center [91, 184] width 170 height 16
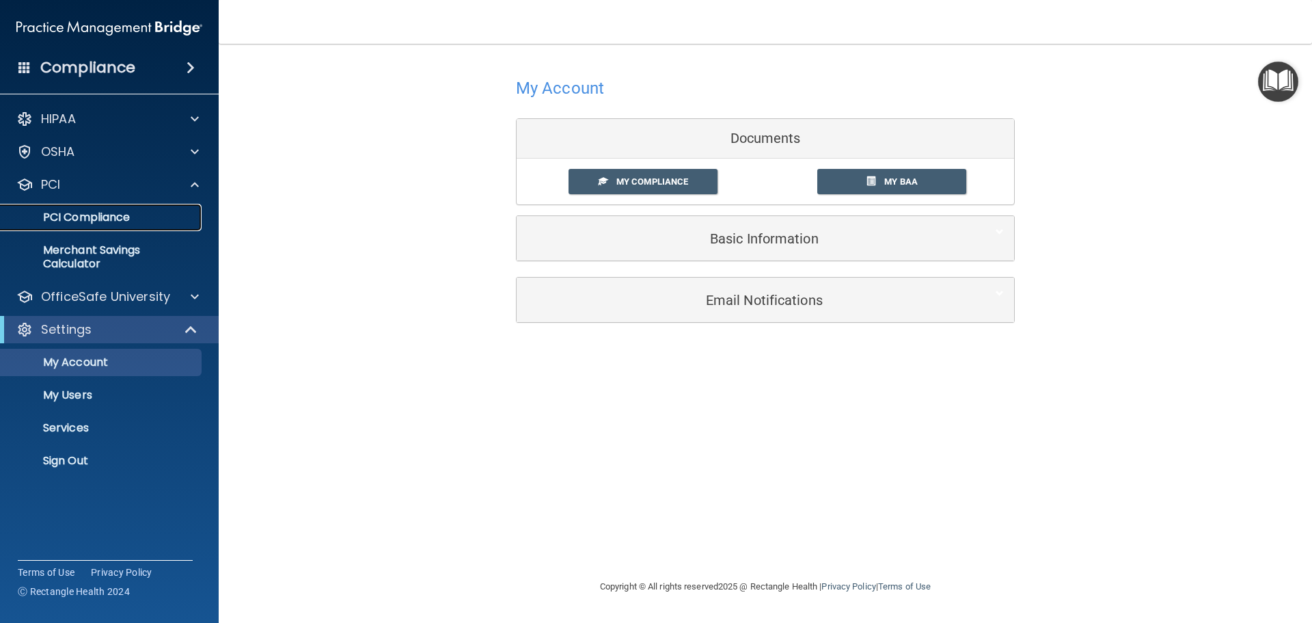
click at [104, 213] on p "PCI Compliance" at bounding box center [102, 218] width 187 height 14
click at [131, 70] on h4 "Compliance" at bounding box center [87, 67] width 95 height 19
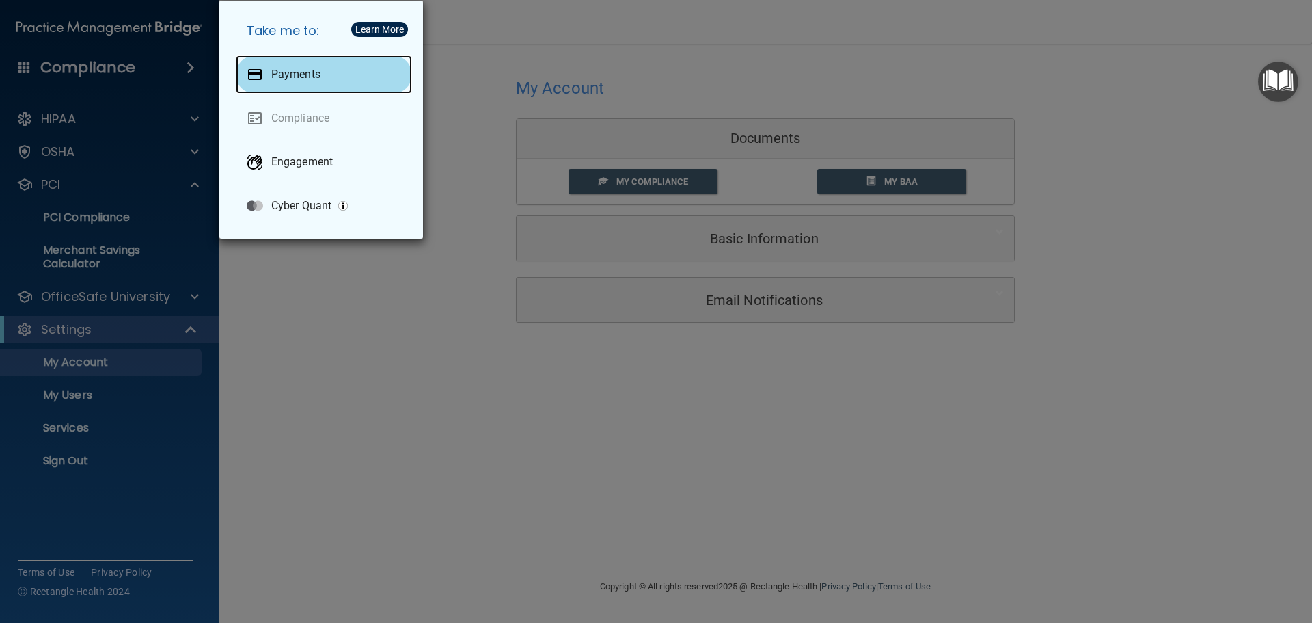
click at [334, 79] on div "Payments" at bounding box center [324, 74] width 176 height 38
click at [487, 77] on div "Take me to: Payments Compliance Engagement Cyber Quant" at bounding box center [656, 311] width 1312 height 623
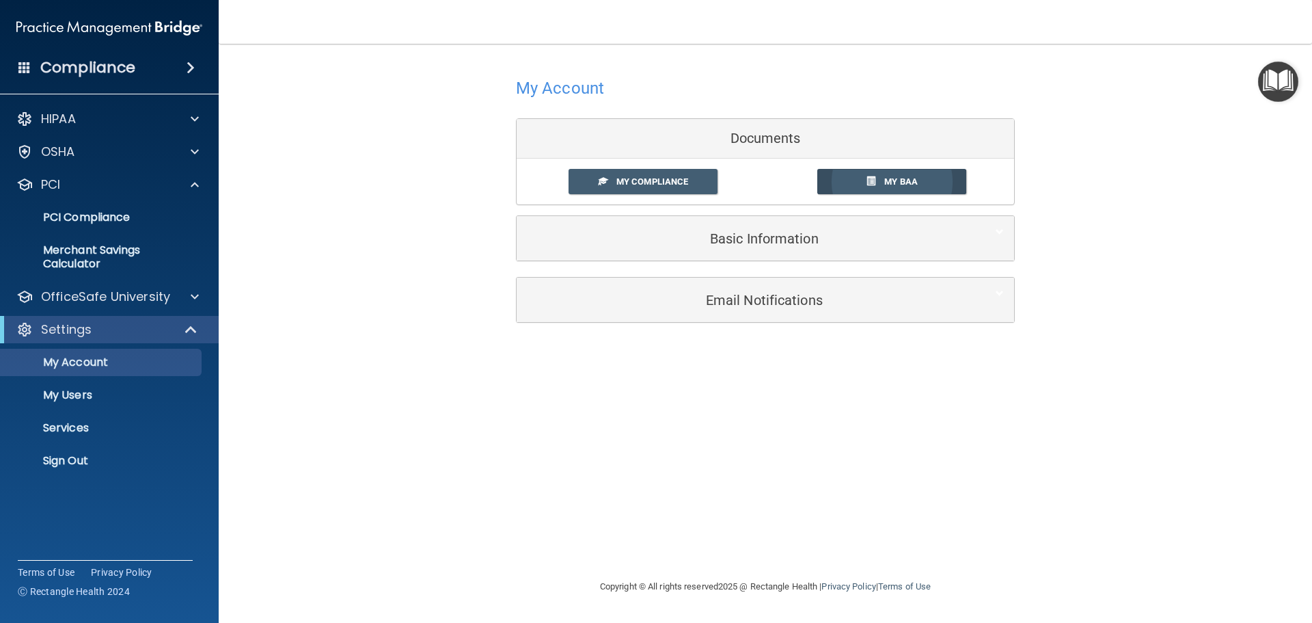
click at [898, 192] on link "My BAA" at bounding box center [893, 181] width 150 height 25
click at [194, 301] on span at bounding box center [195, 296] width 8 height 16
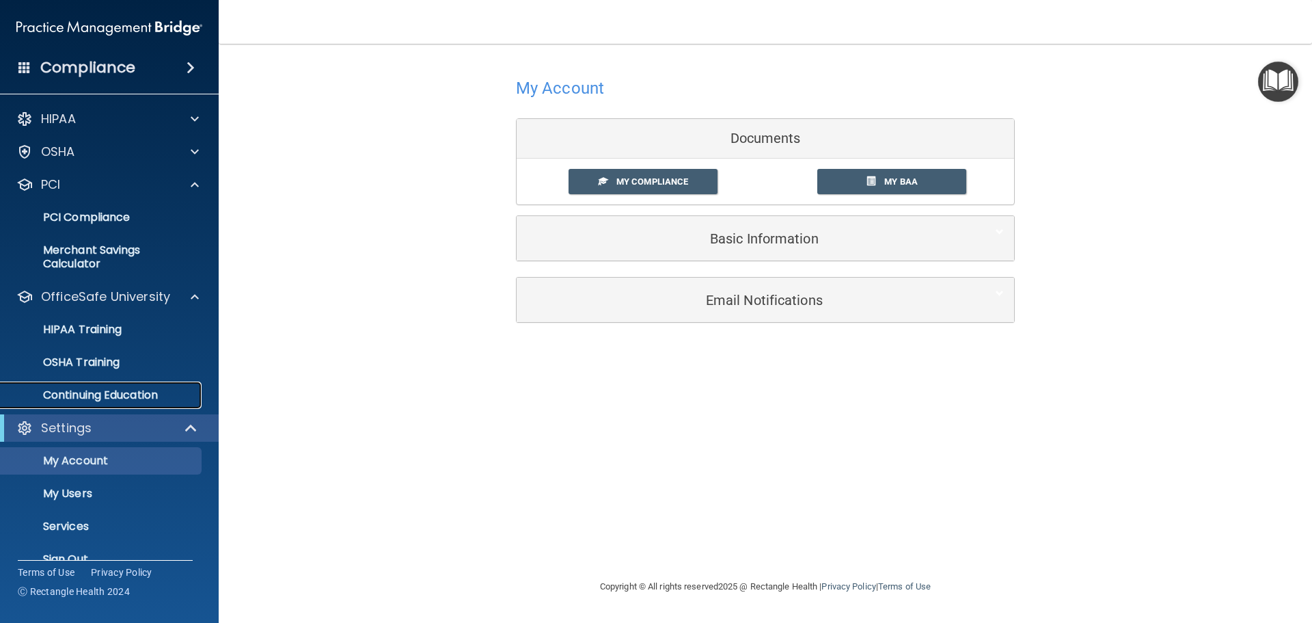
click at [88, 395] on p "Continuing Education" at bounding box center [102, 395] width 187 height 14
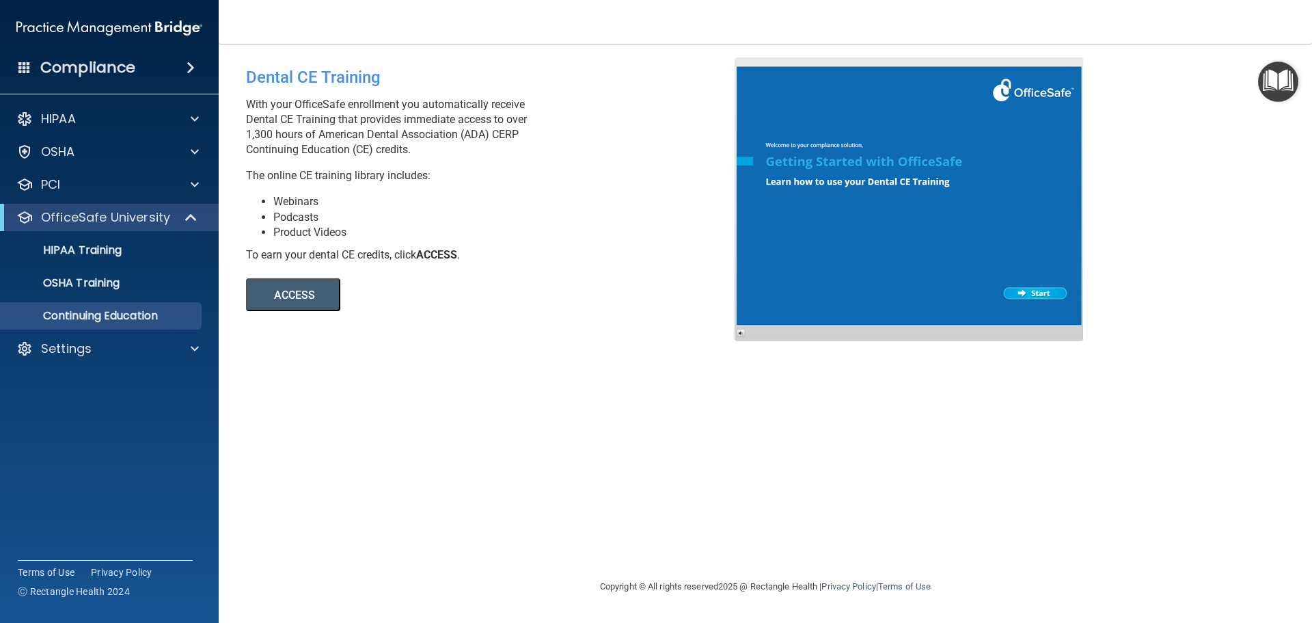
click at [301, 295] on button "ACCESS" at bounding box center [293, 294] width 94 height 33
click at [97, 353] on div "Settings" at bounding box center [91, 348] width 170 height 16
click at [83, 478] on p "Sign Out" at bounding box center [102, 480] width 187 height 14
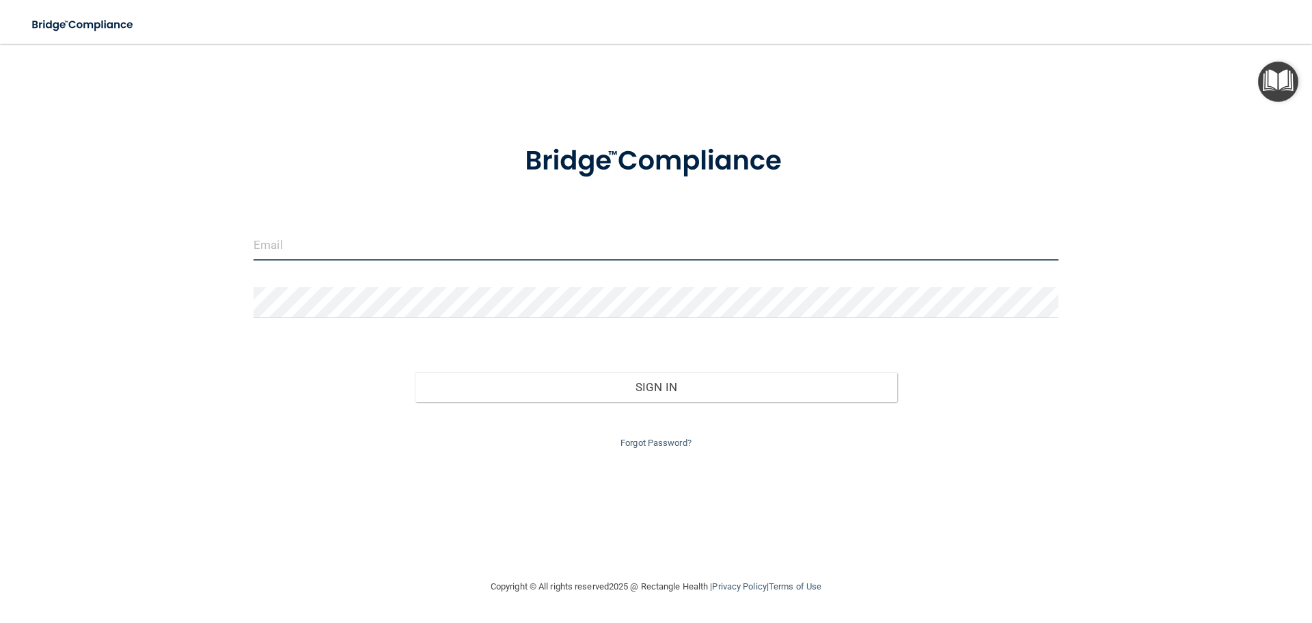
type input "[PERSON_NAME][EMAIL_ADDRESS][PERSON_NAME][DOMAIN_NAME]"
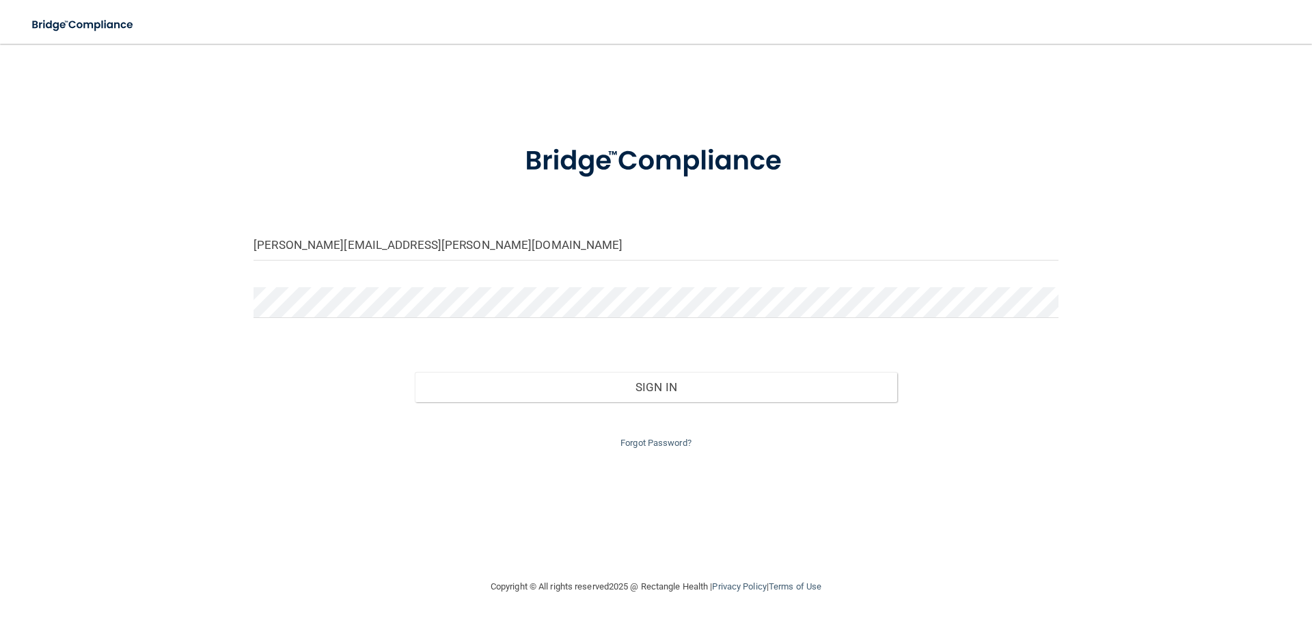
click at [880, 496] on div "[EMAIL_ADDRESS][PERSON_NAME][DOMAIN_NAME] Invalid email/password. You don't hav…" at bounding box center [656, 310] width 1258 height 507
